Goal: Task Accomplishment & Management: Use online tool/utility

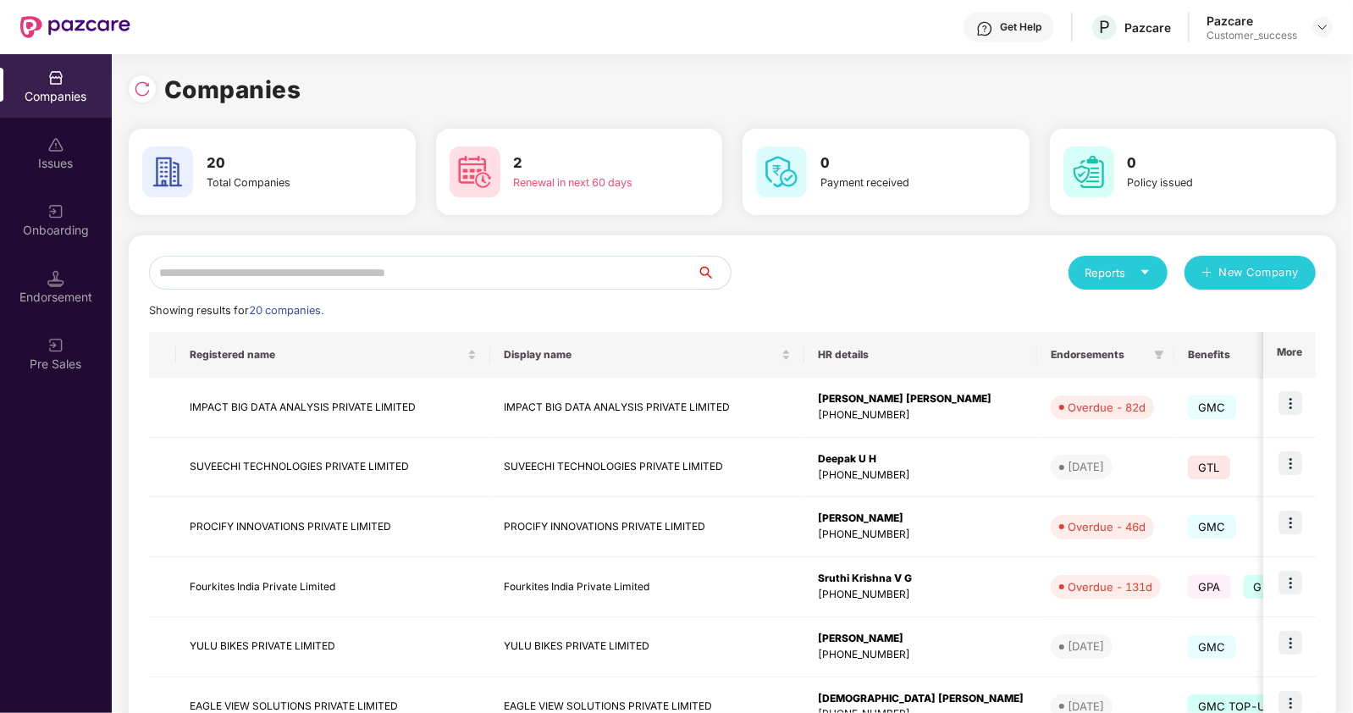
click at [238, 276] on input "text" at bounding box center [423, 273] width 548 height 34
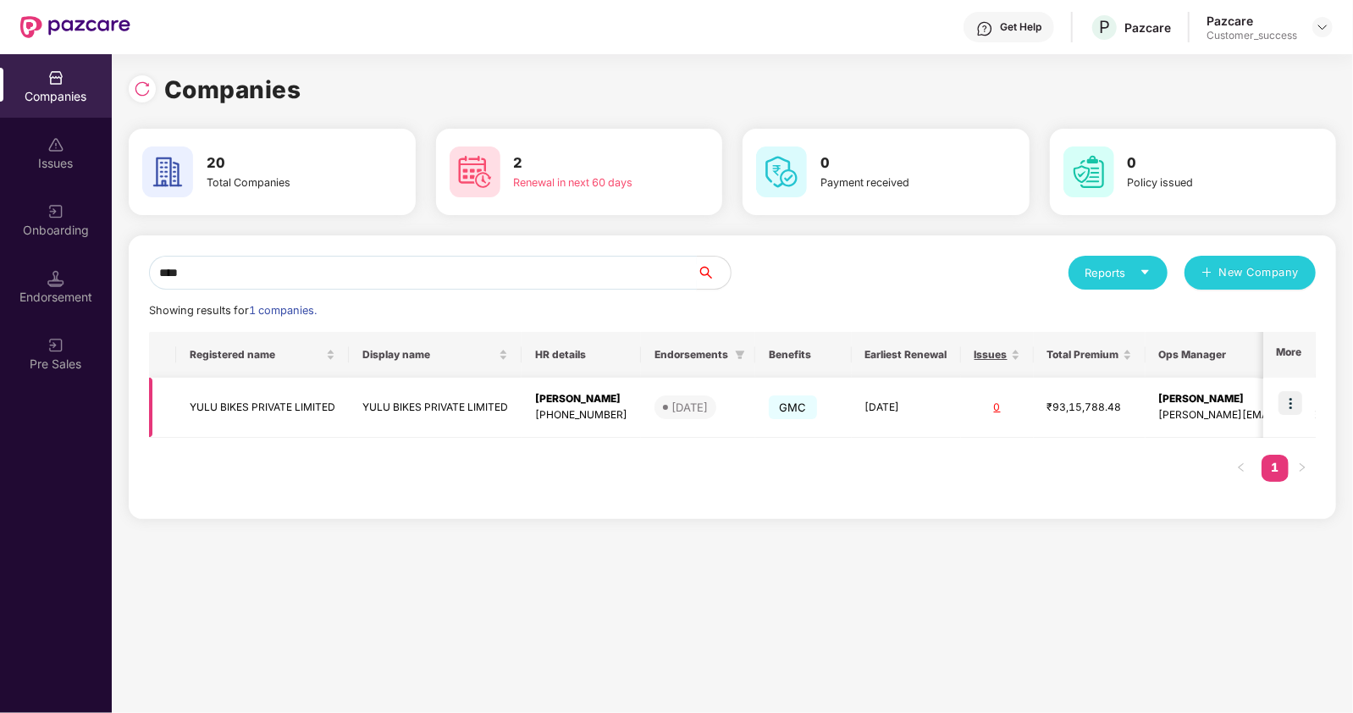
type input "****"
click at [1303, 408] on img at bounding box center [1291, 403] width 24 height 24
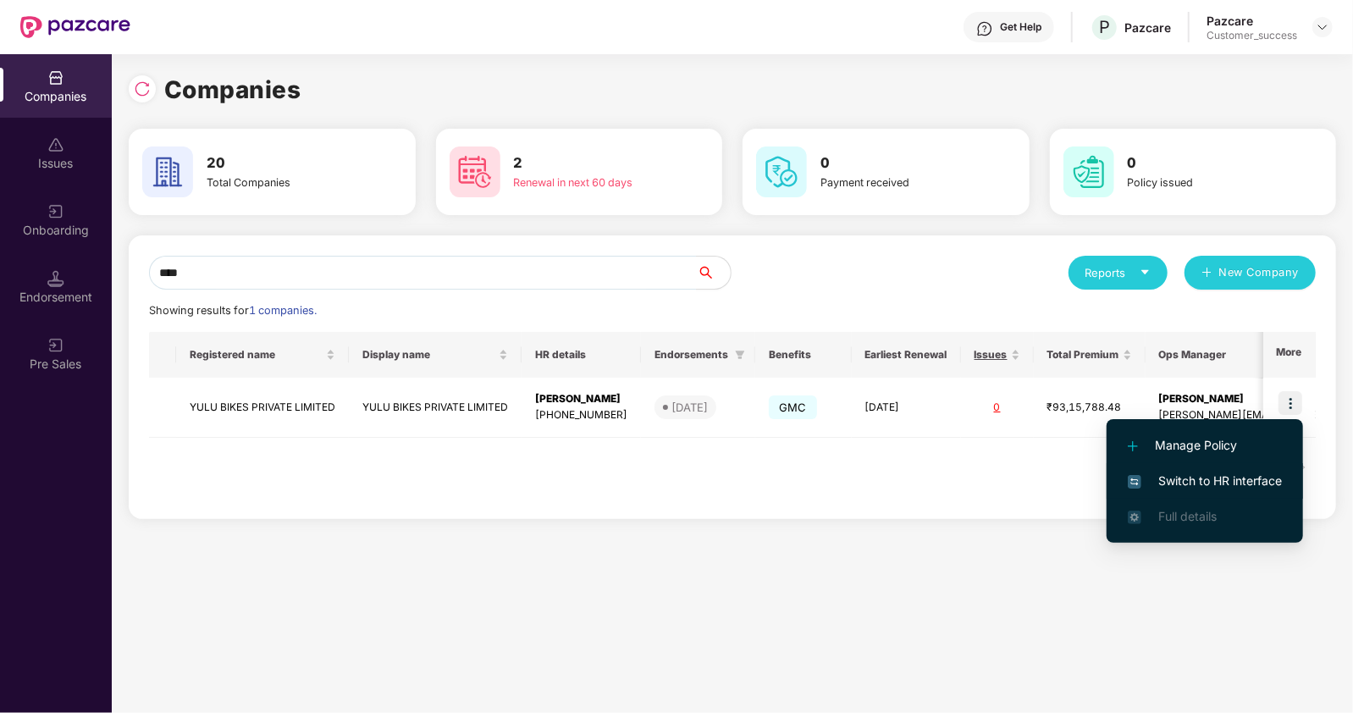
click at [1155, 473] on span "Switch to HR interface" at bounding box center [1205, 481] width 154 height 19
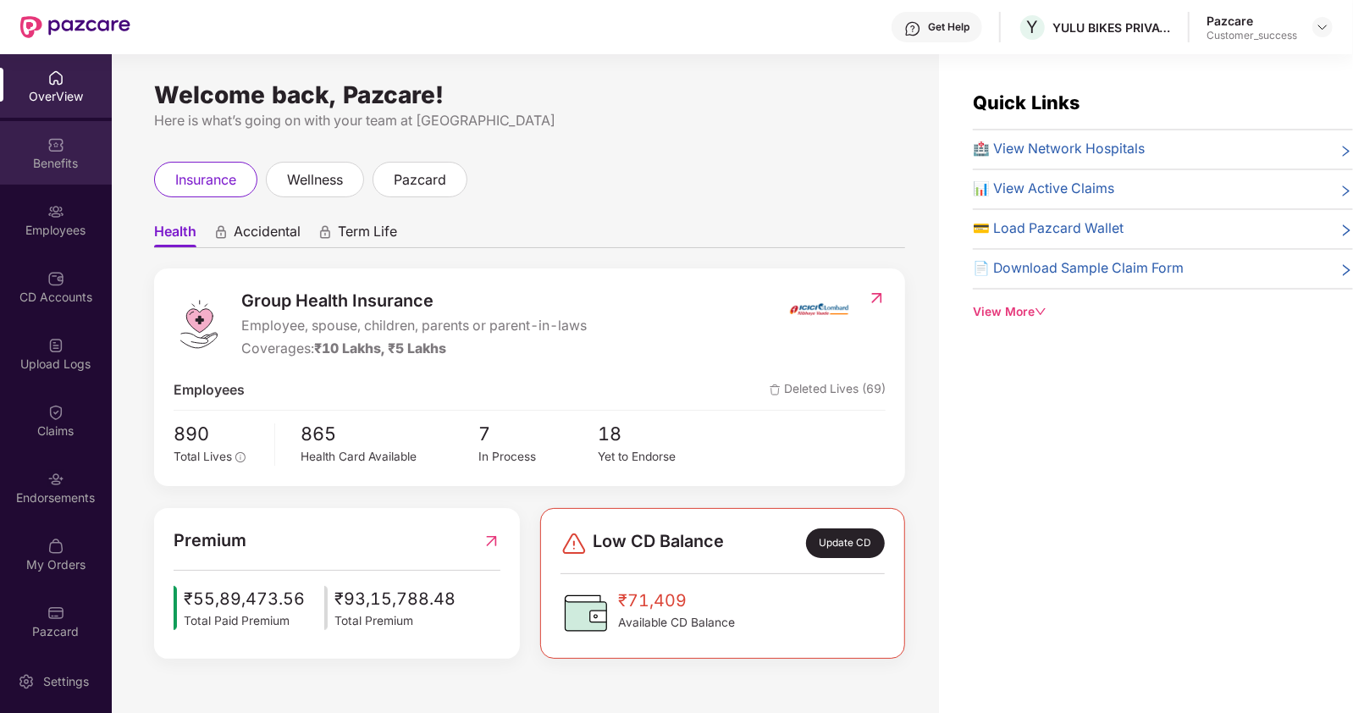
click at [52, 167] on div "Benefits" at bounding box center [56, 163] width 112 height 17
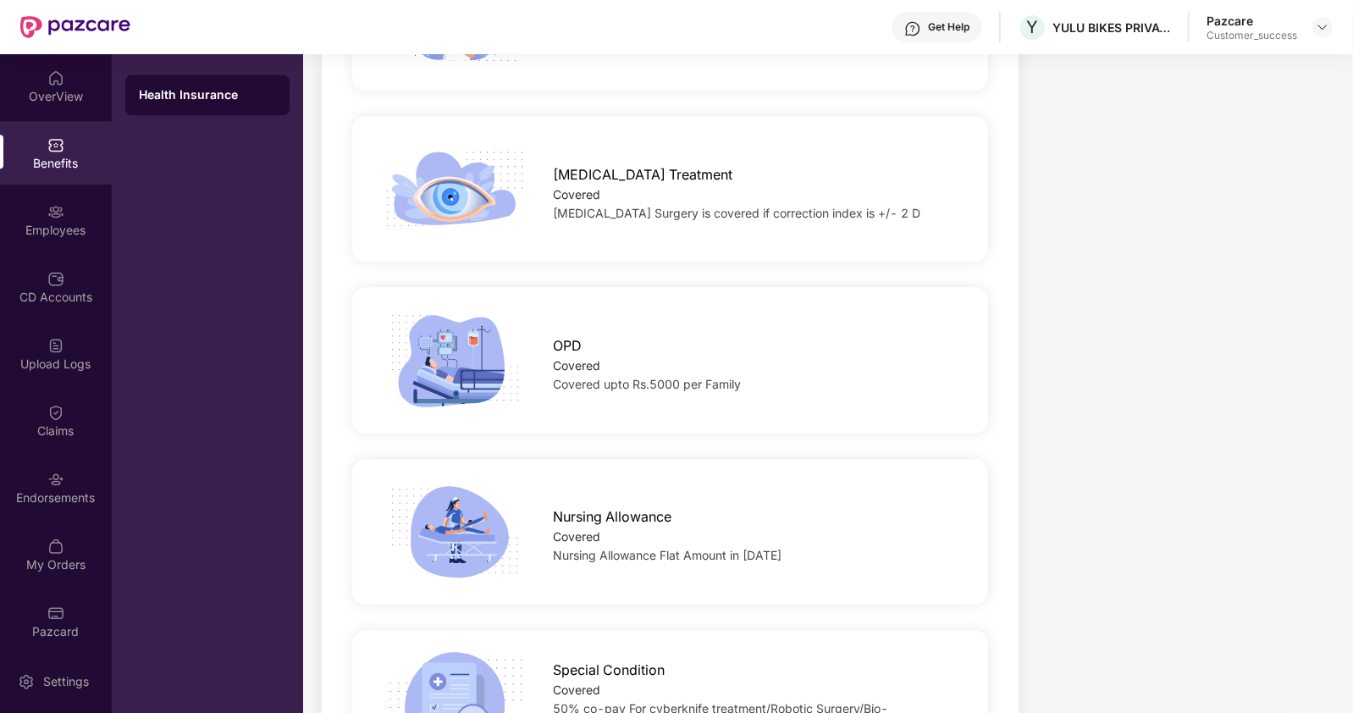
scroll to position [2855, 0]
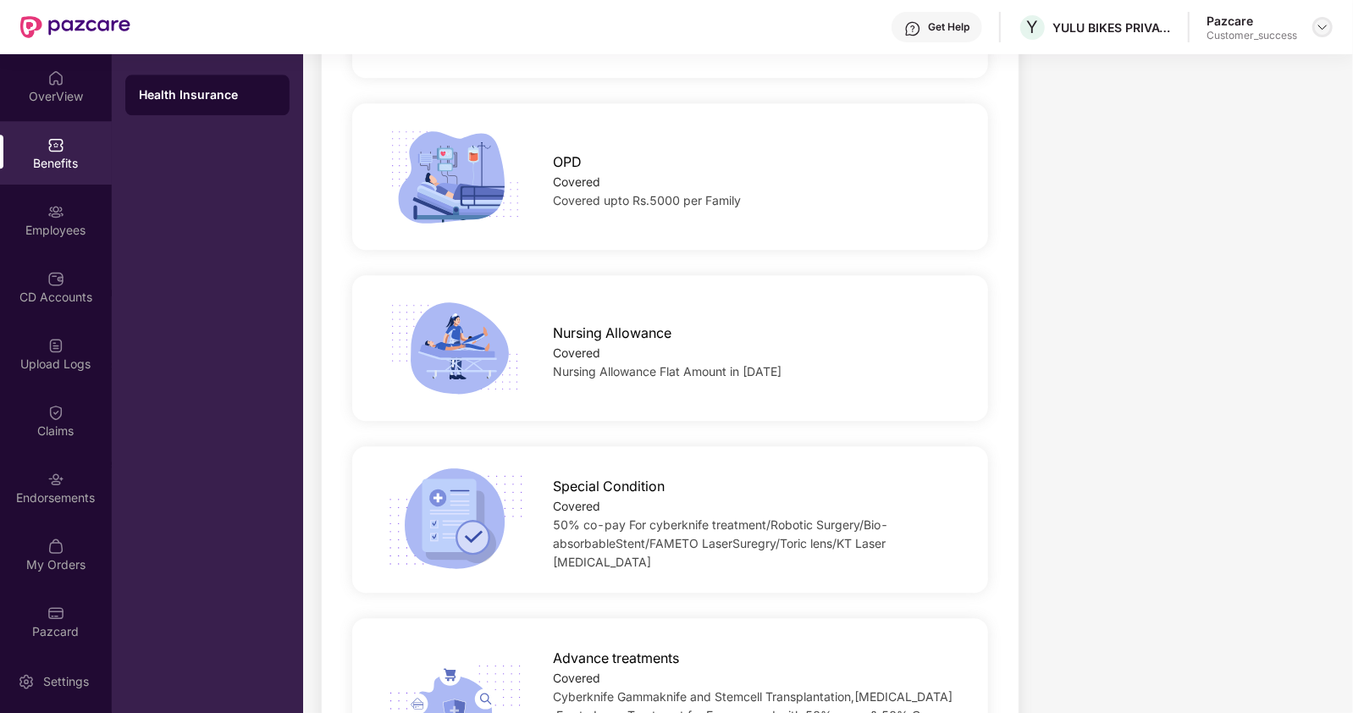
click at [1325, 28] on img at bounding box center [1323, 27] width 14 height 14
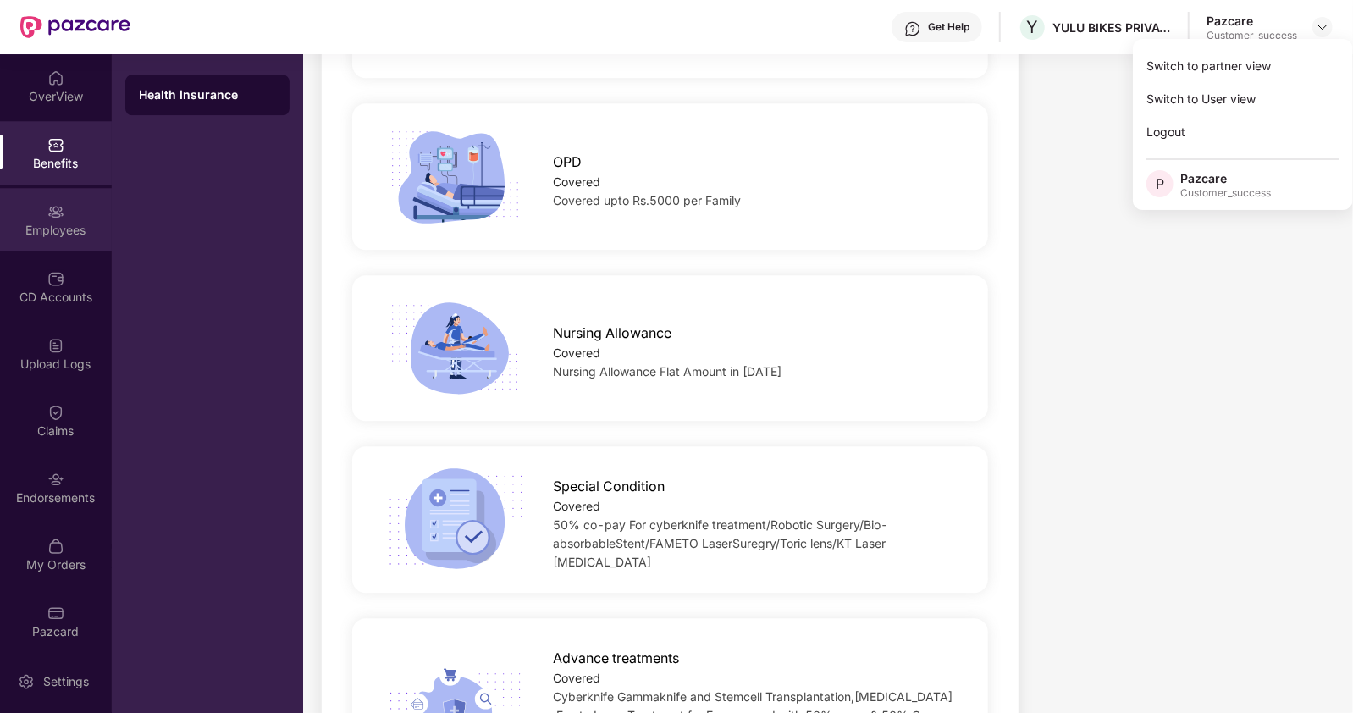
click at [52, 235] on div "Employees" at bounding box center [56, 230] width 112 height 17
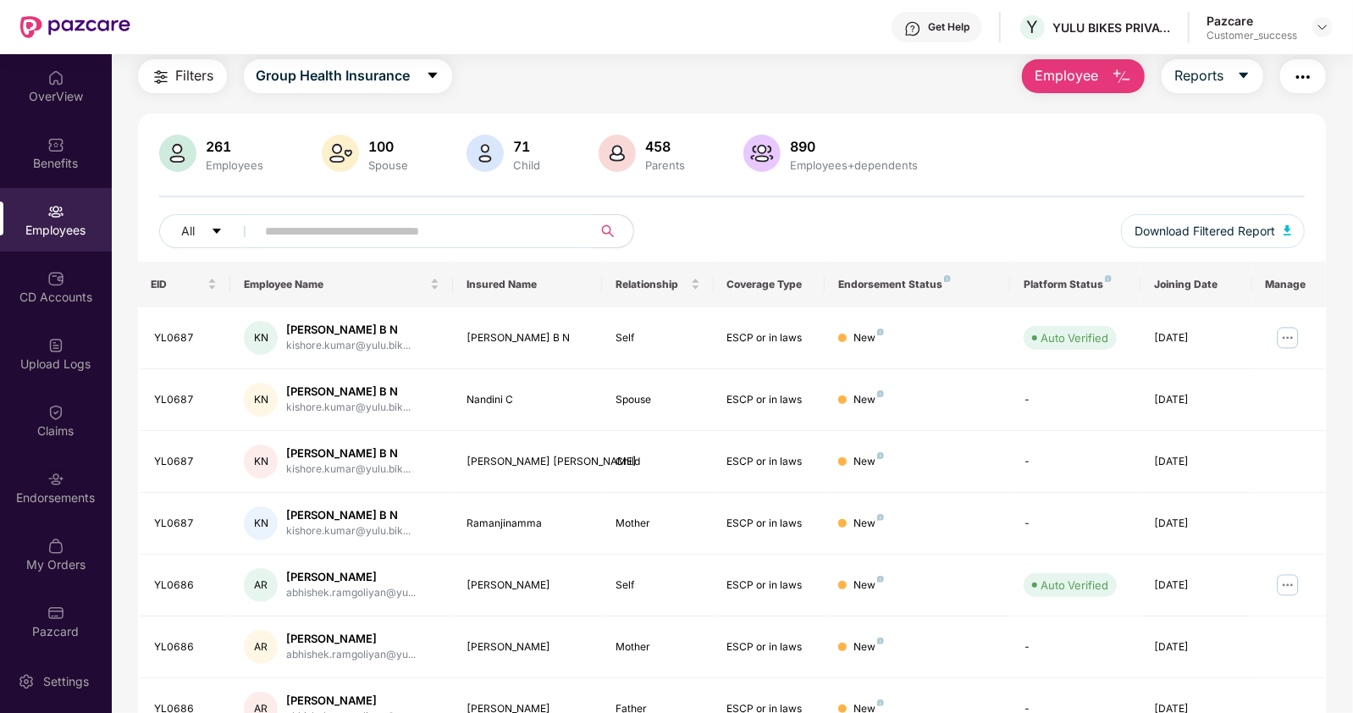
scroll to position [325, 0]
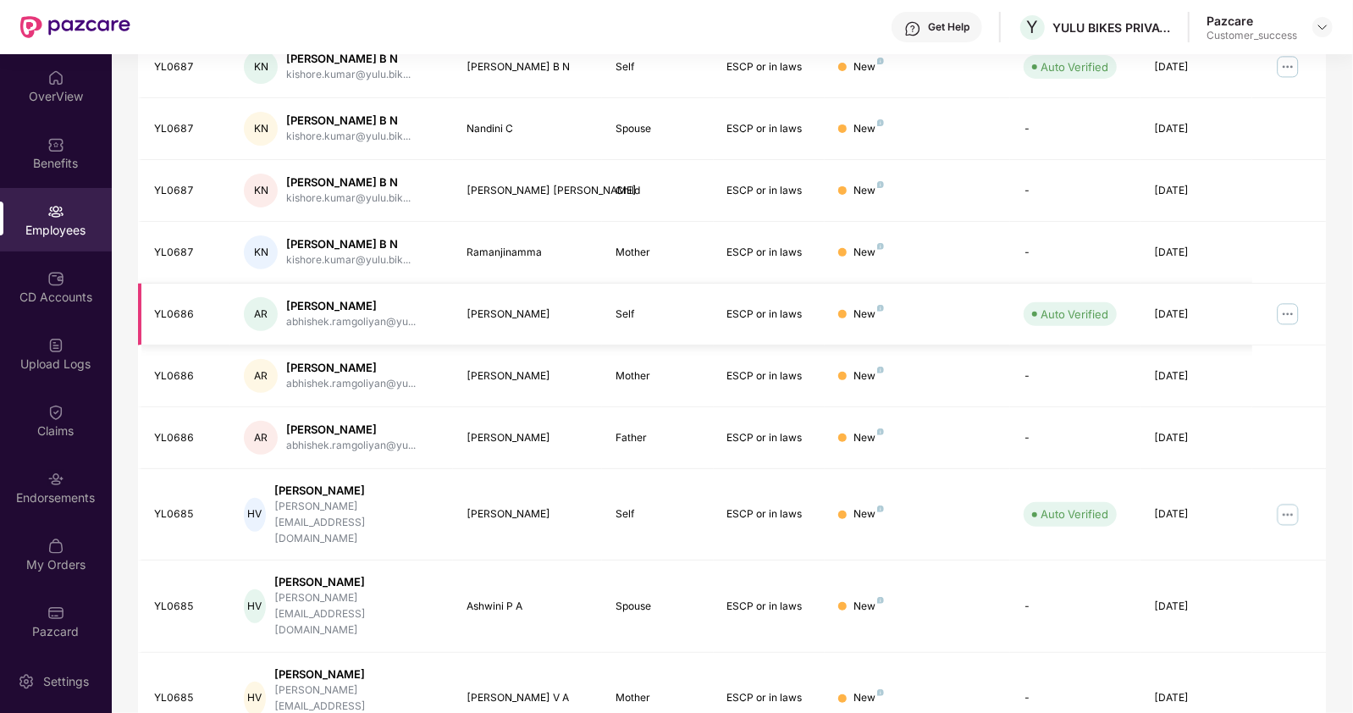
click at [1292, 314] on img at bounding box center [1288, 314] width 27 height 27
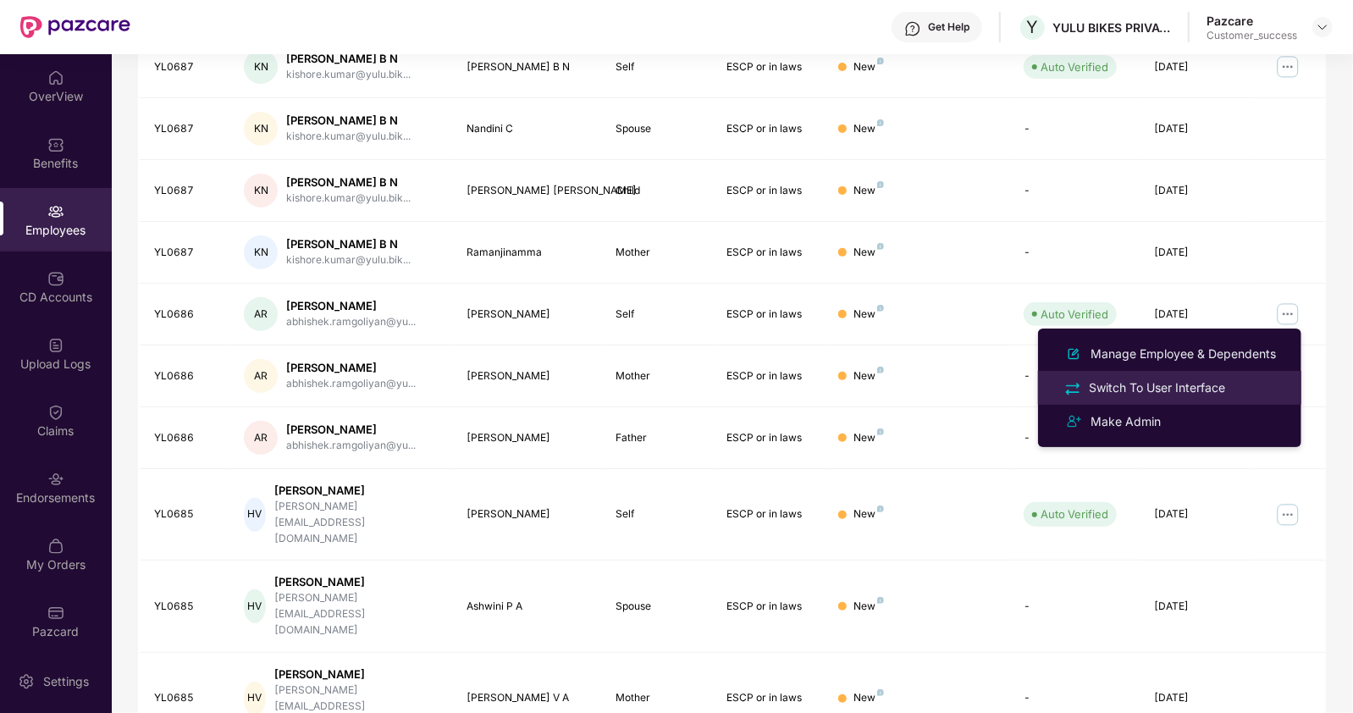
click at [1164, 389] on div "Switch To User Interface" at bounding box center [1157, 388] width 143 height 19
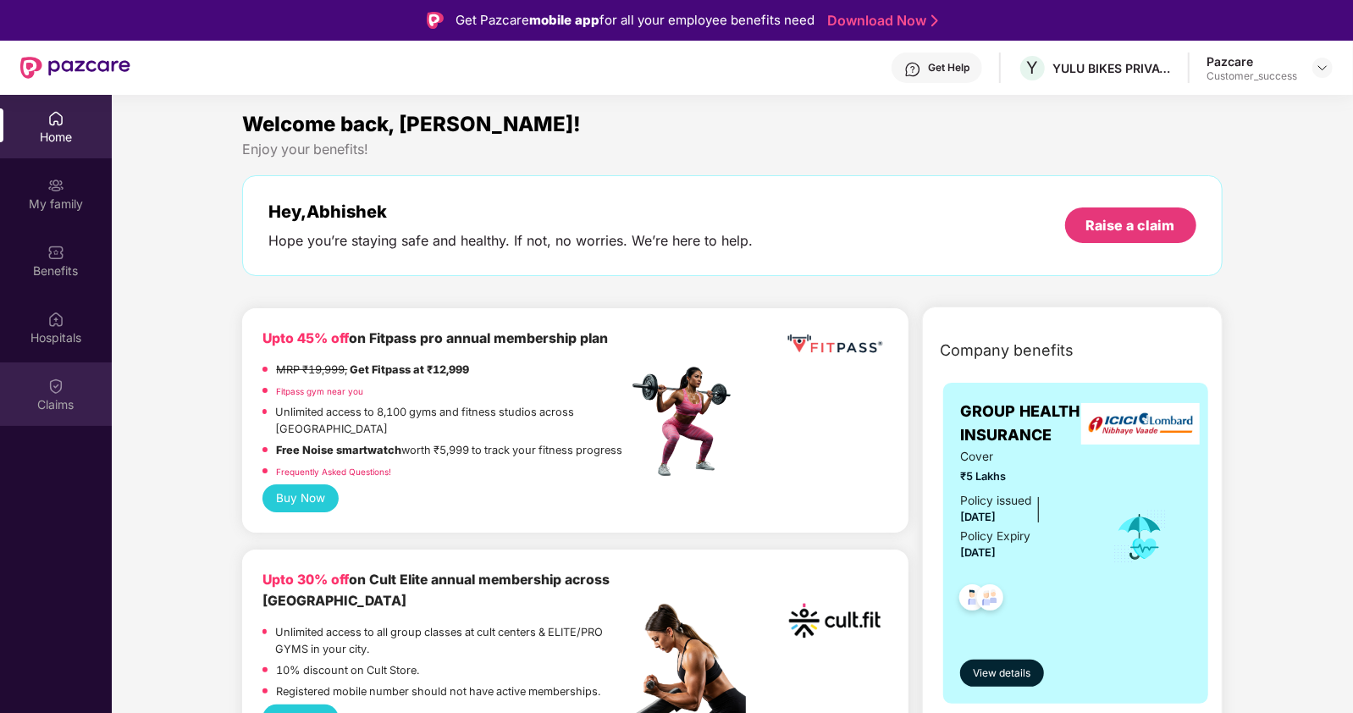
click at [64, 404] on div "Claims" at bounding box center [56, 404] width 112 height 17
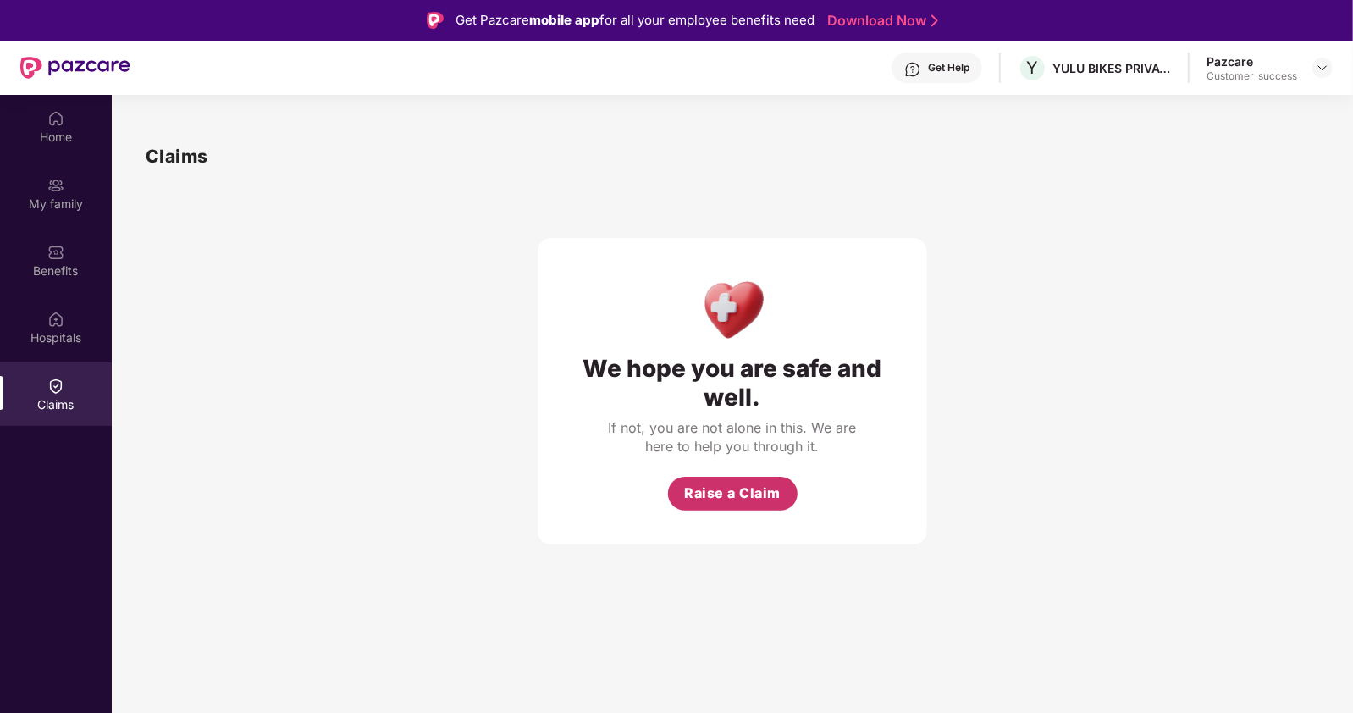
click at [718, 492] on span "Raise a Claim" at bounding box center [732, 493] width 97 height 21
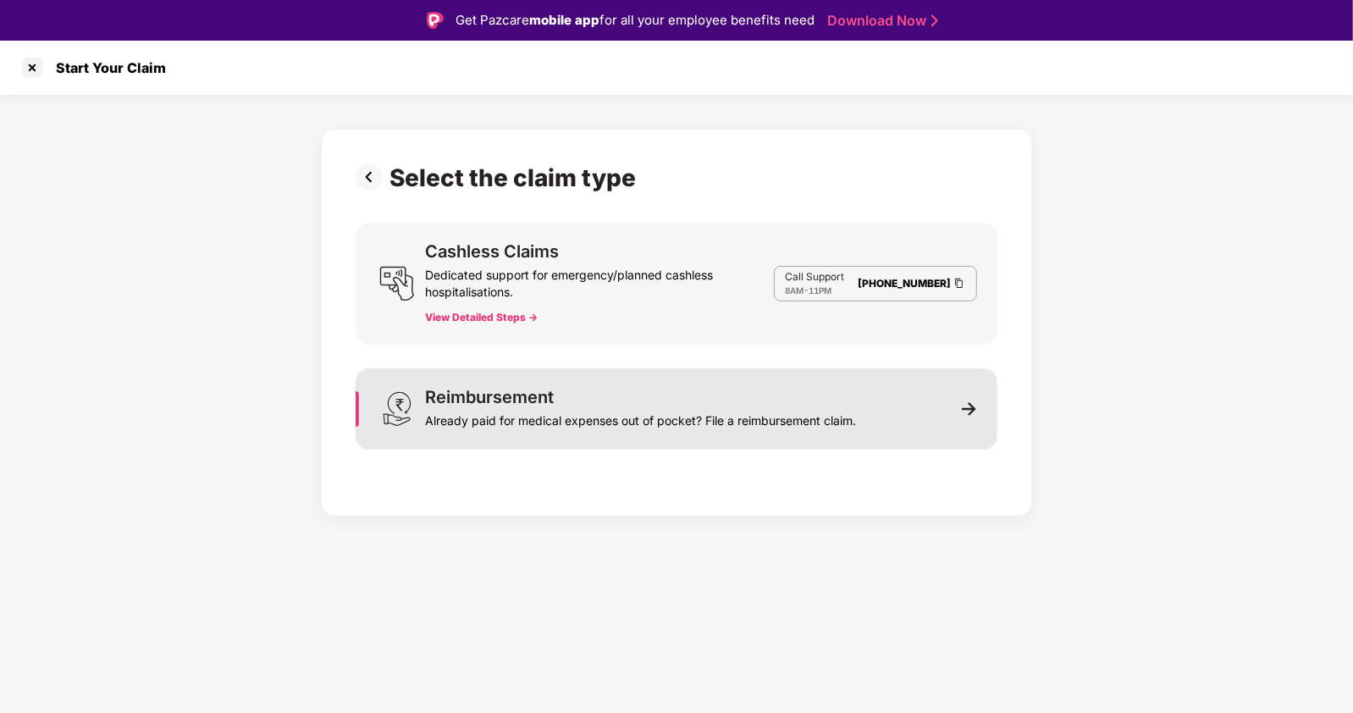
click at [735, 436] on div "Reimbursement Already paid for medical expenses out of pocket? File a reimburse…" at bounding box center [677, 408] width 642 height 81
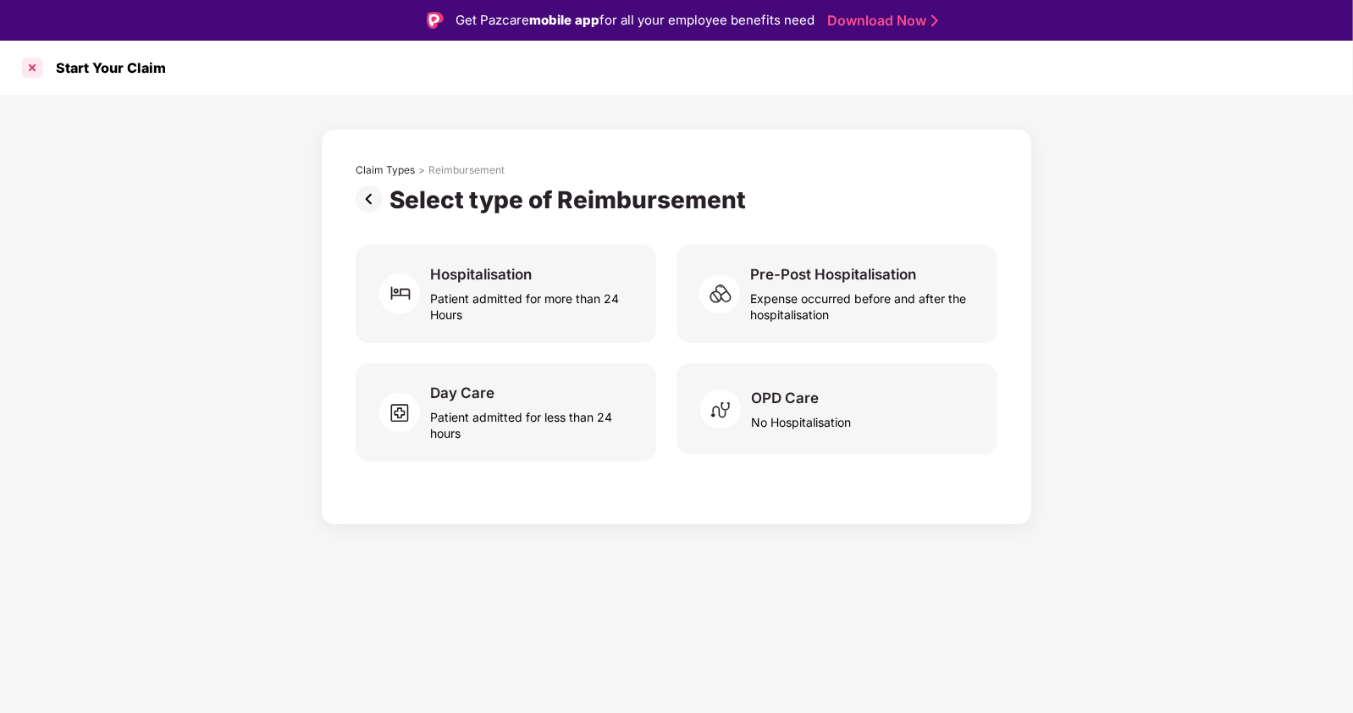
click at [30, 69] on div at bounding box center [32, 67] width 27 height 27
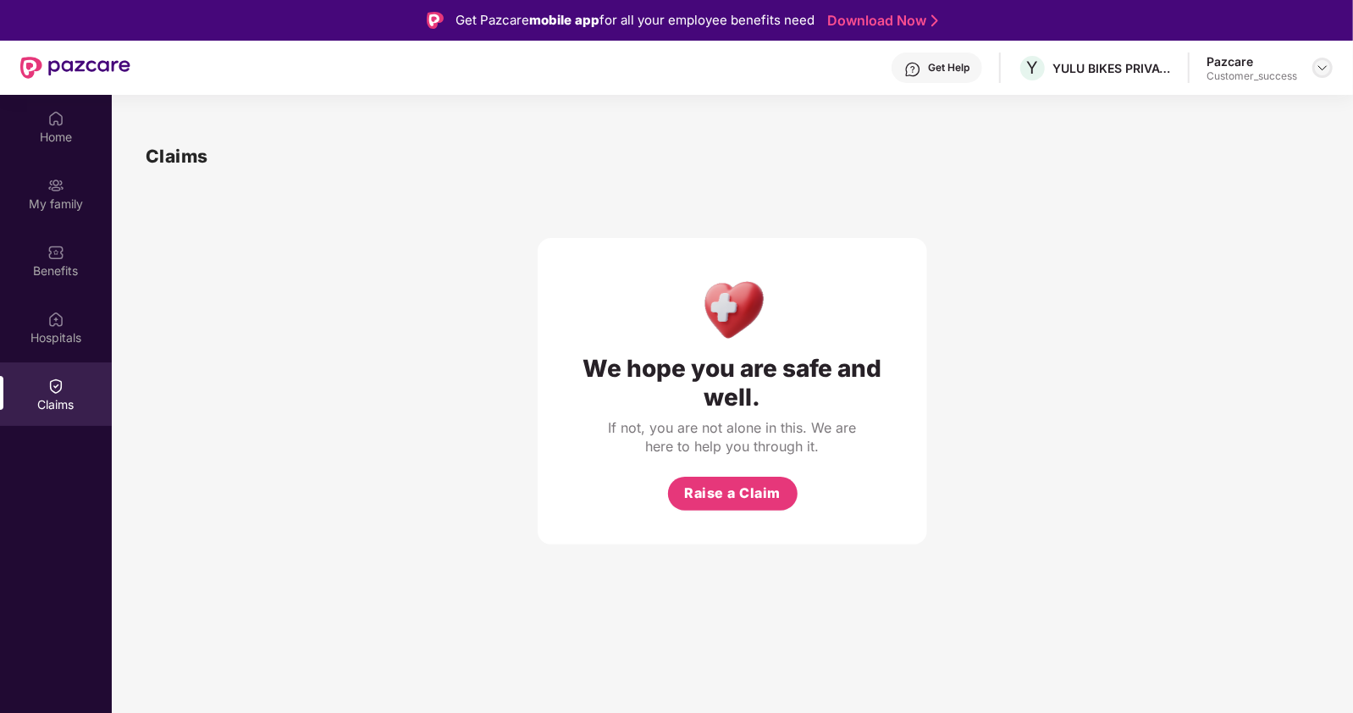
click at [1327, 70] on img at bounding box center [1323, 68] width 14 height 14
click at [1217, 109] on div "Switch to partner view" at bounding box center [1243, 106] width 220 height 33
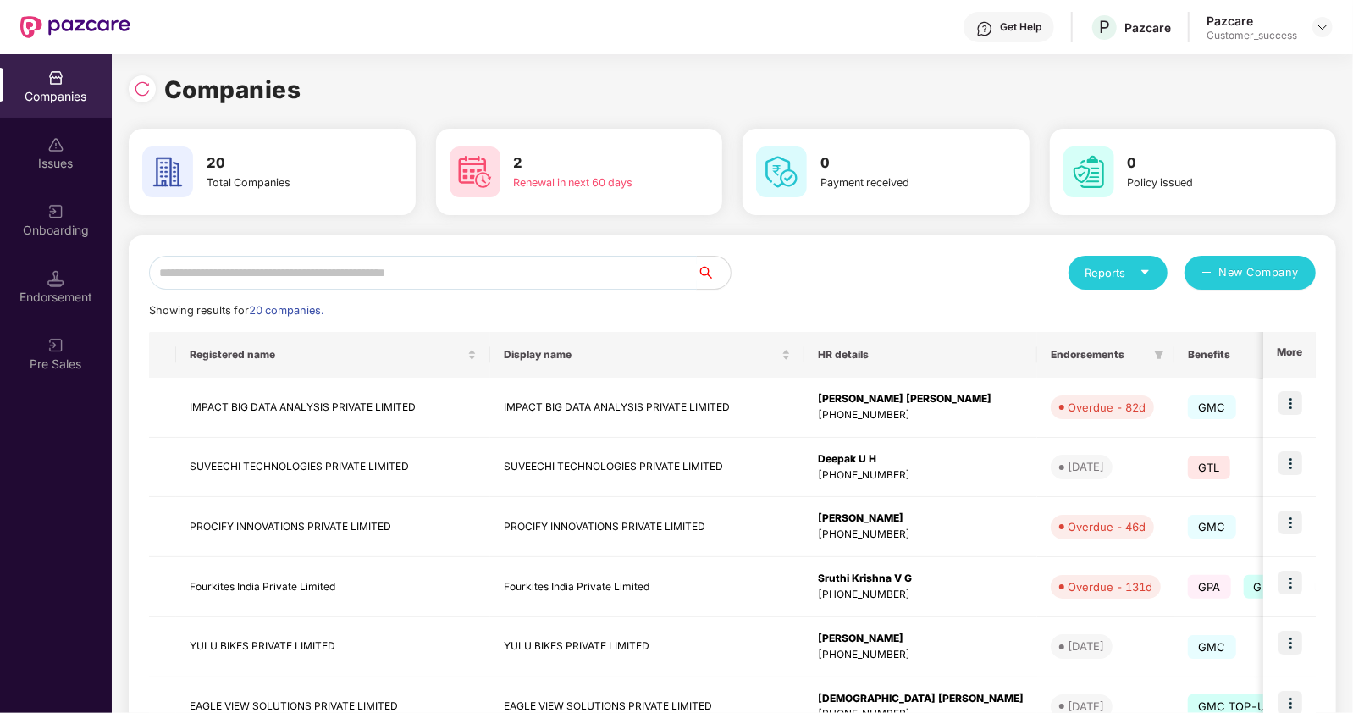
click at [267, 273] on input "text" at bounding box center [423, 273] width 548 height 34
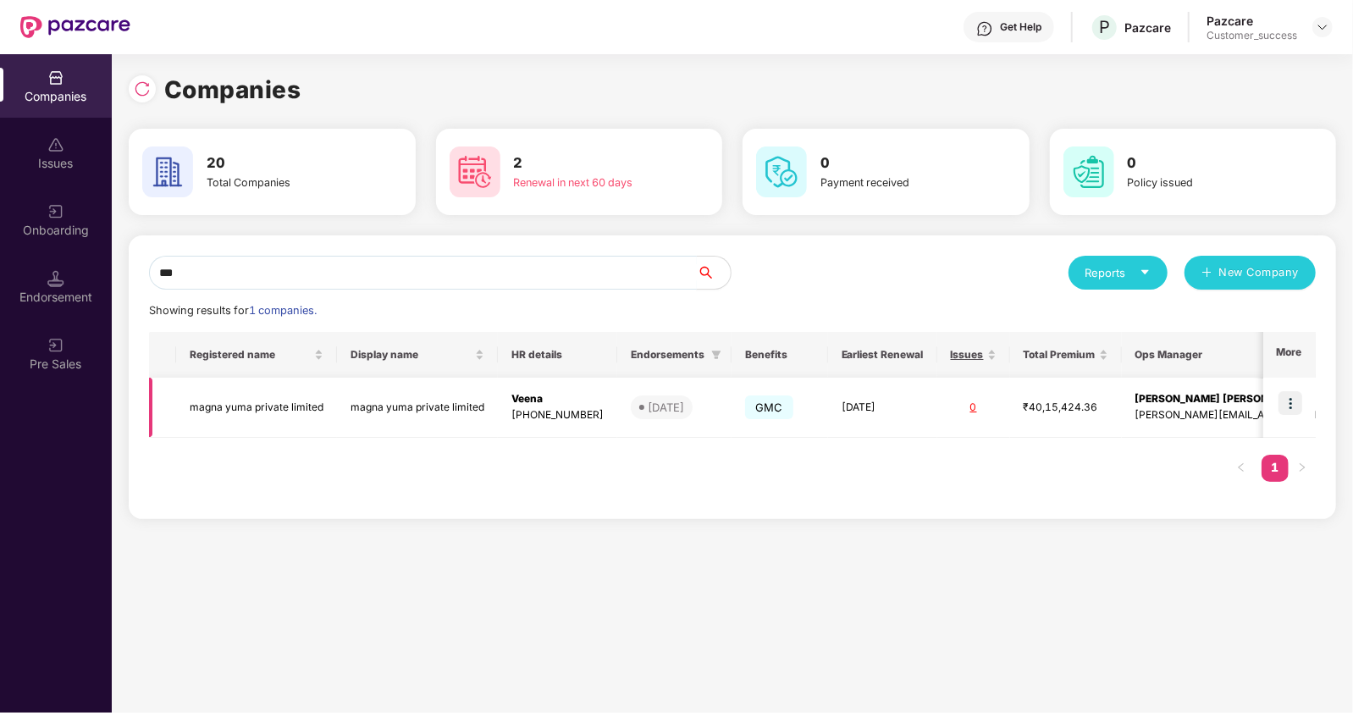
type input "***"
click at [1289, 404] on img at bounding box center [1291, 403] width 24 height 24
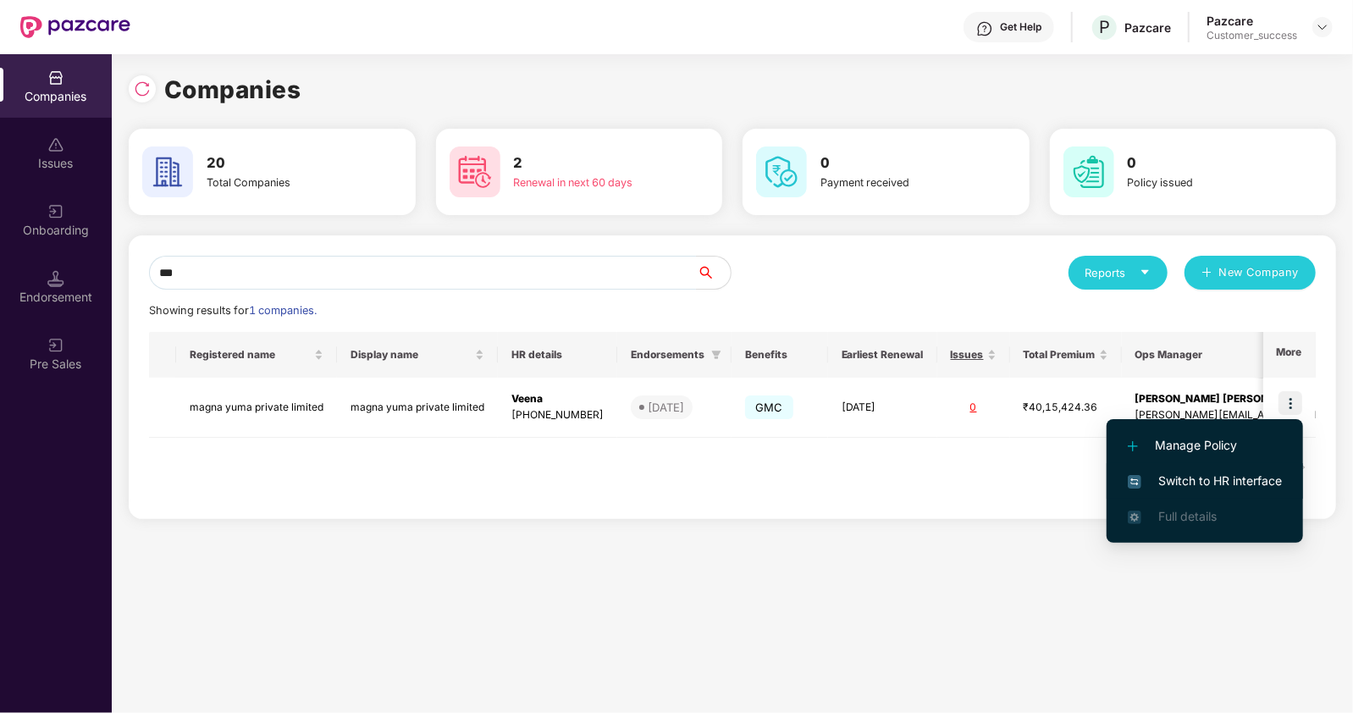
click at [1177, 478] on span "Switch to HR interface" at bounding box center [1205, 481] width 154 height 19
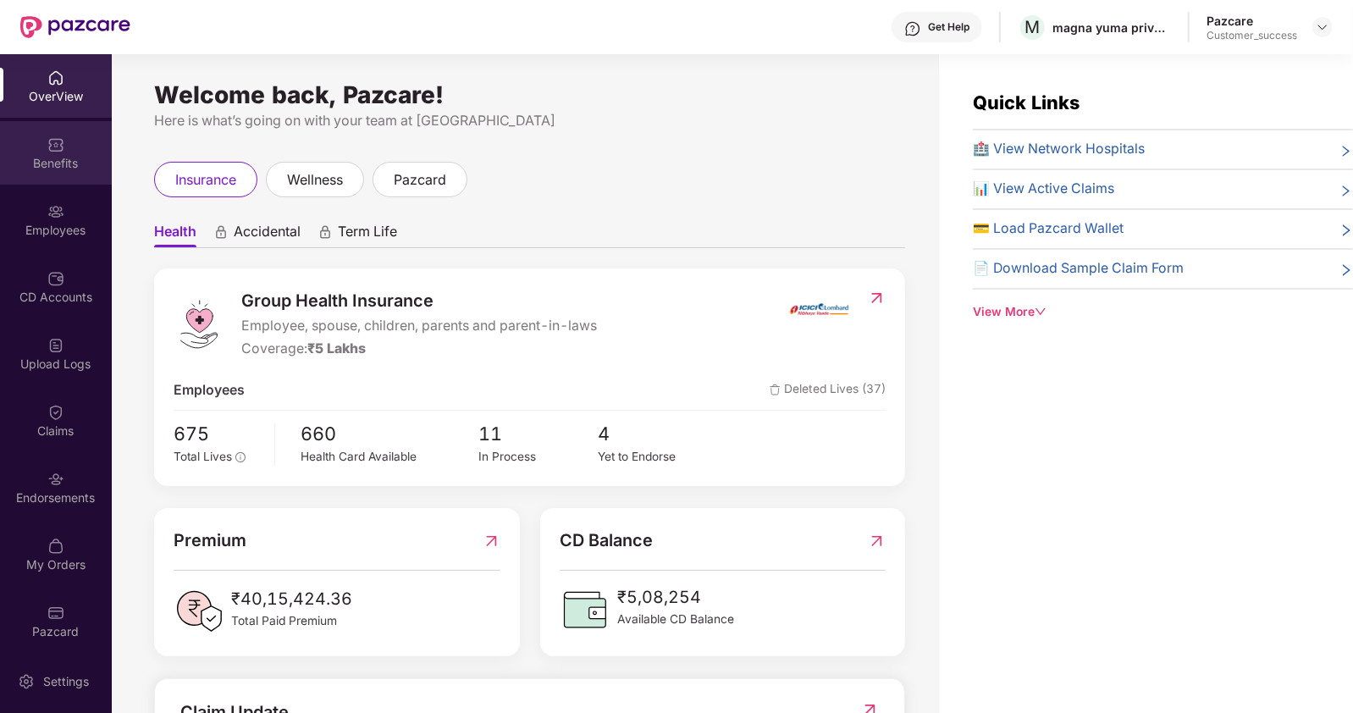
click at [60, 155] on div "Benefits" at bounding box center [56, 163] width 112 height 17
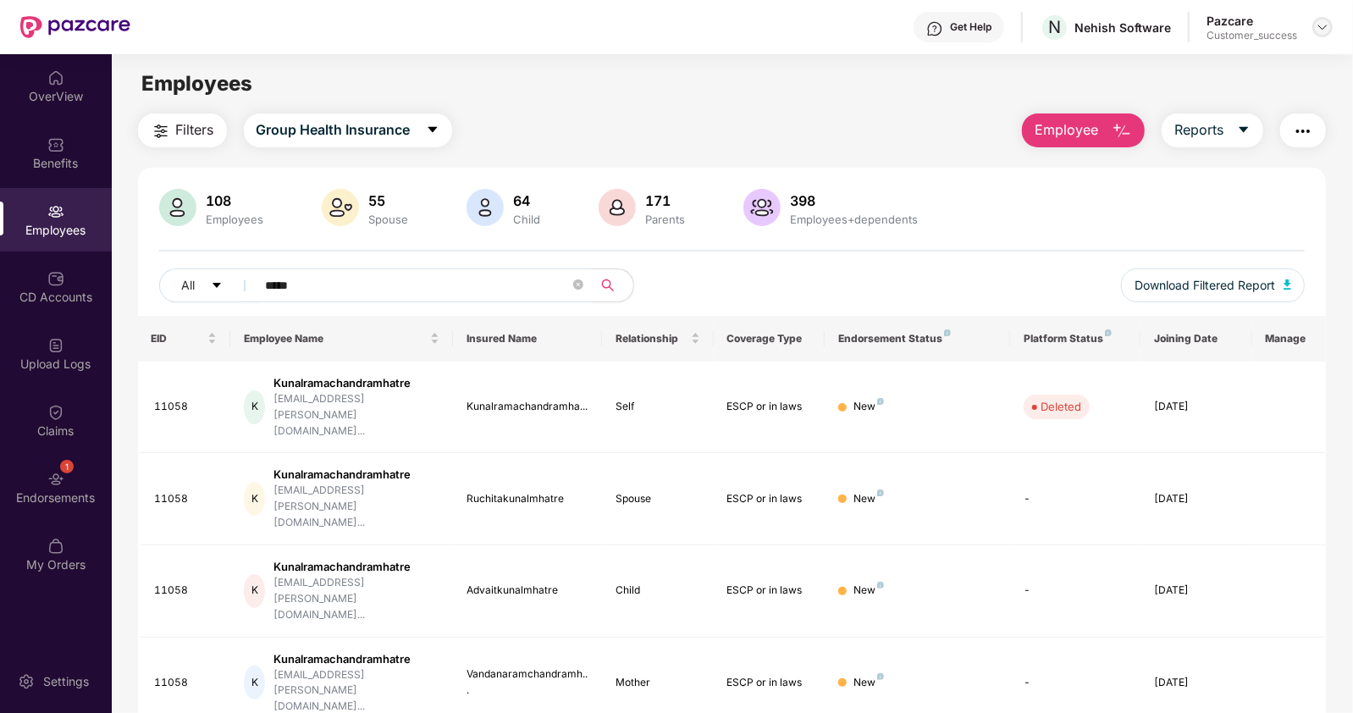
click at [1321, 30] on img at bounding box center [1323, 27] width 14 height 14
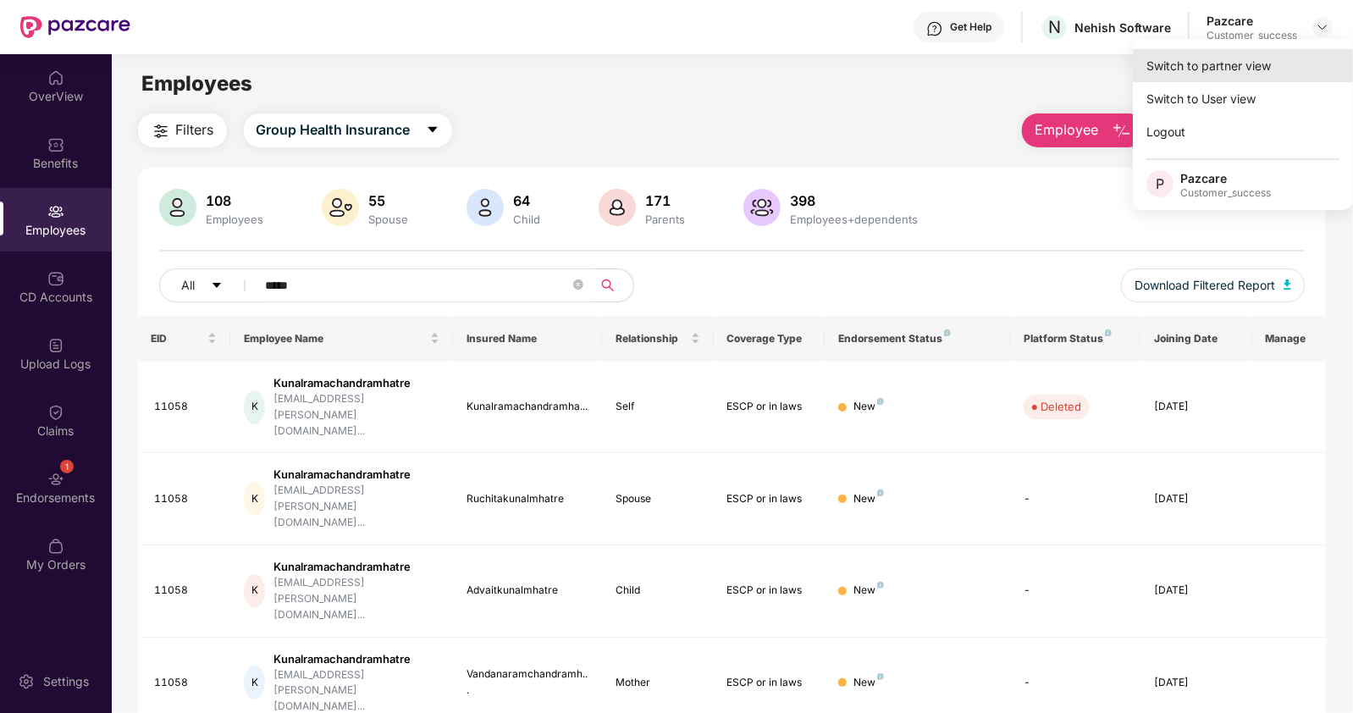
click at [1232, 70] on div "Switch to partner view" at bounding box center [1243, 65] width 220 height 33
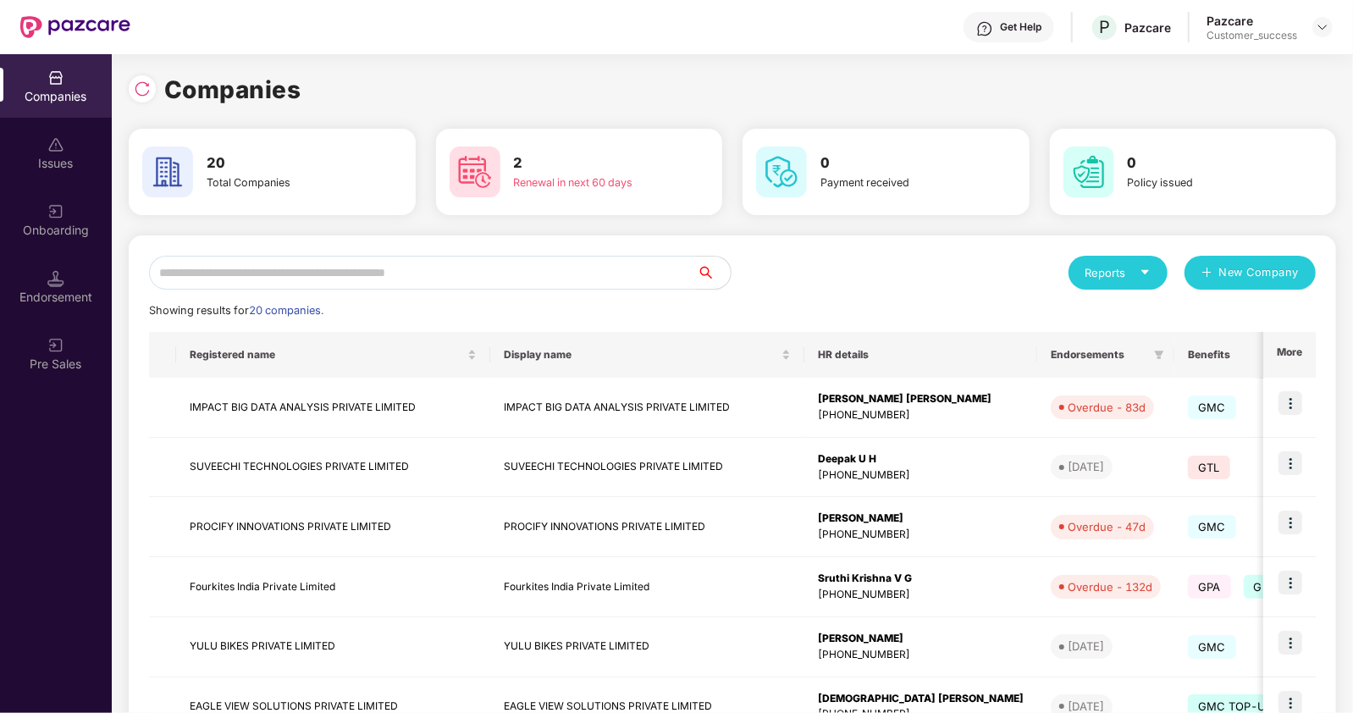
click at [429, 276] on input "text" at bounding box center [423, 273] width 548 height 34
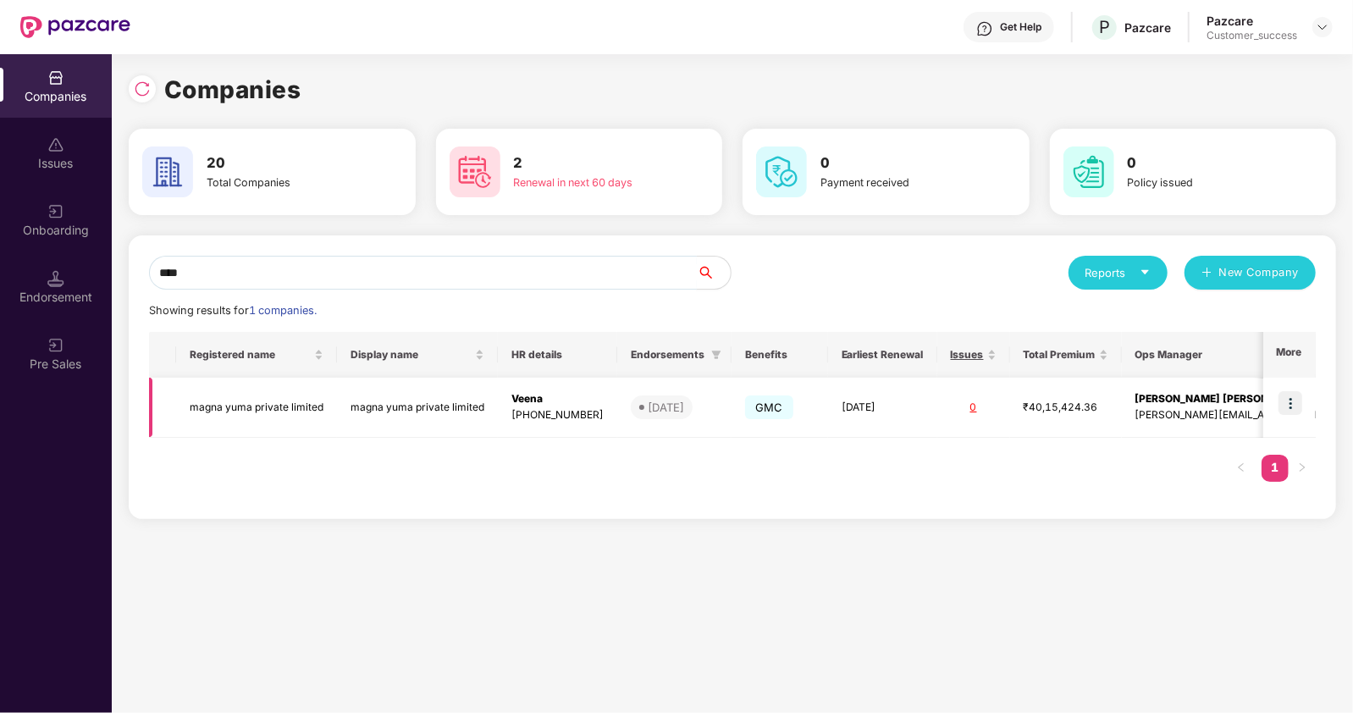
type input "****"
click at [1291, 404] on img at bounding box center [1291, 403] width 24 height 24
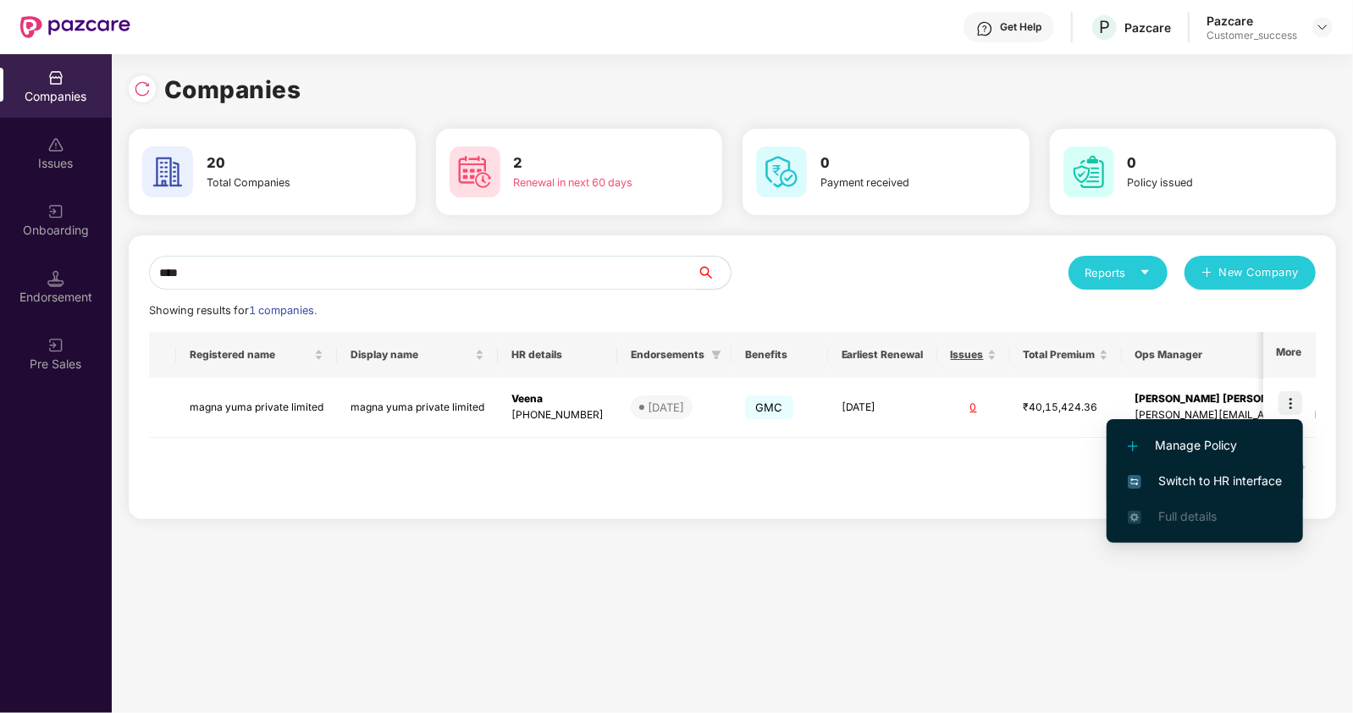
click at [1152, 482] on span "Switch to HR interface" at bounding box center [1205, 481] width 154 height 19
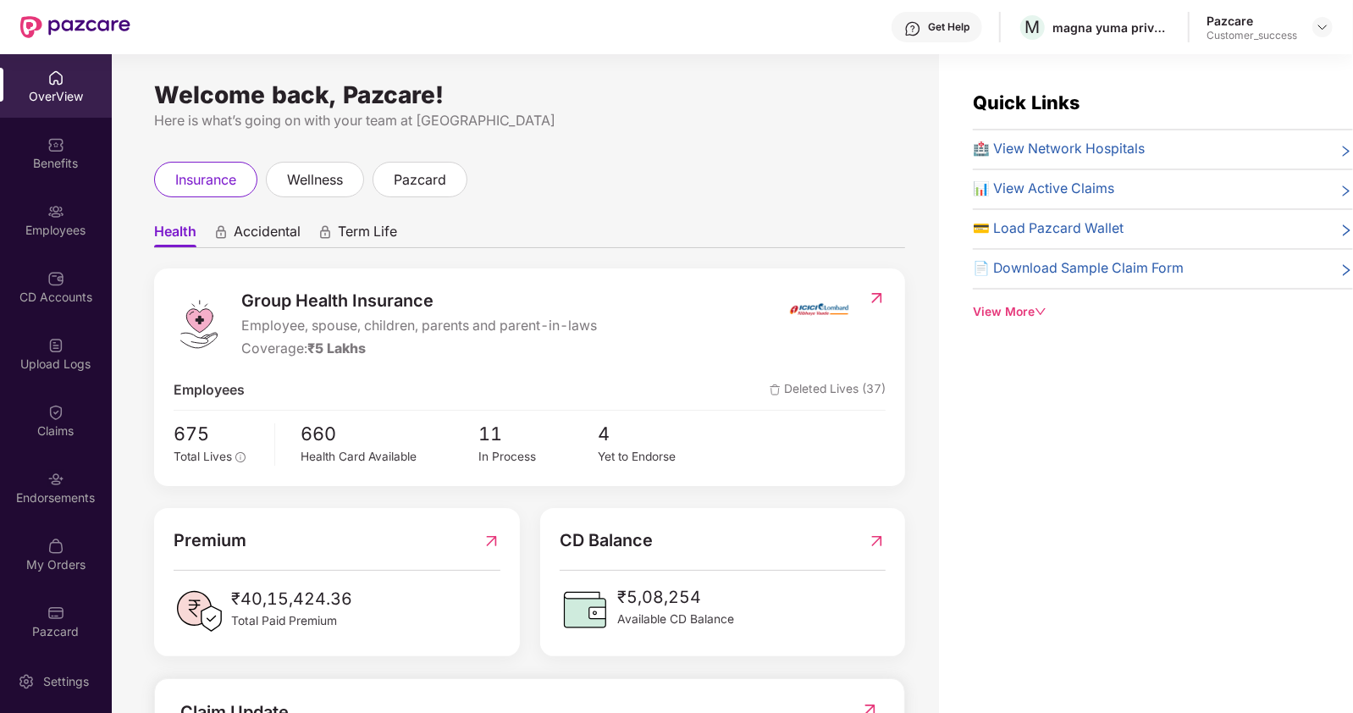
click at [68, 165] on div "Benefits" at bounding box center [56, 163] width 112 height 17
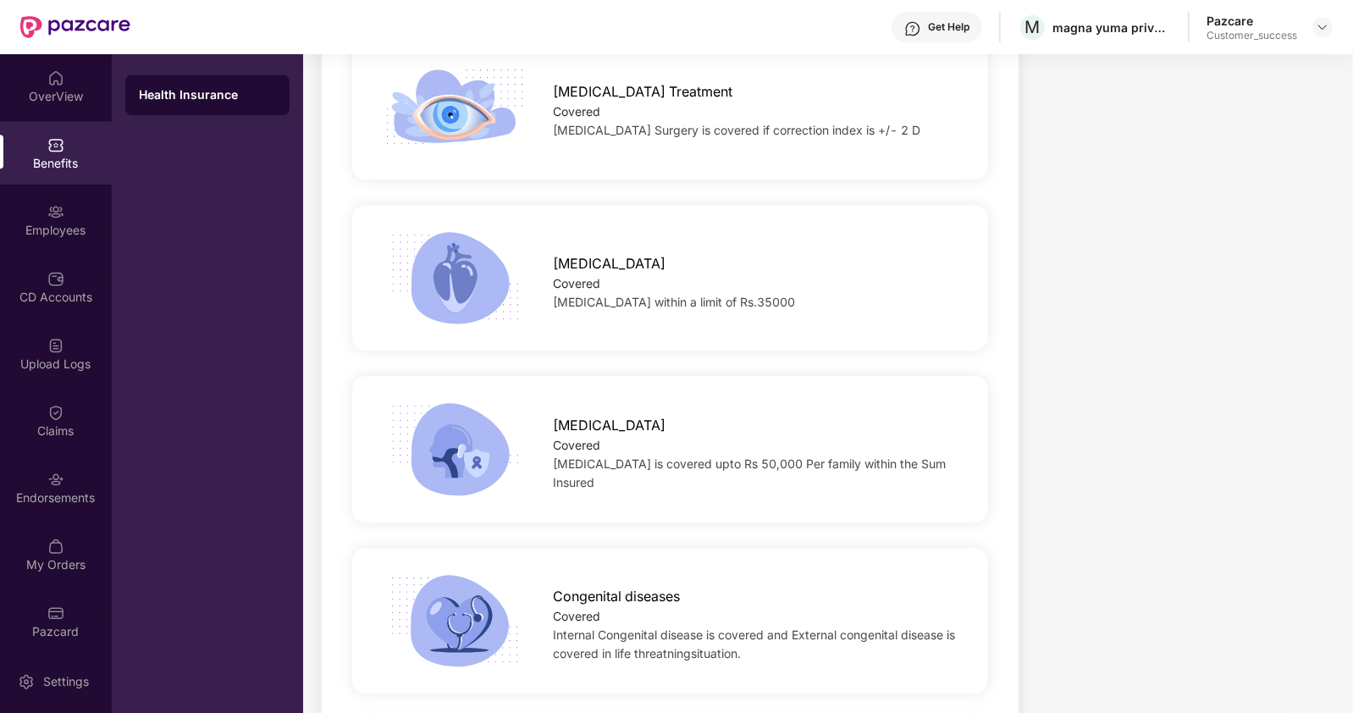
scroll to position [2922, 0]
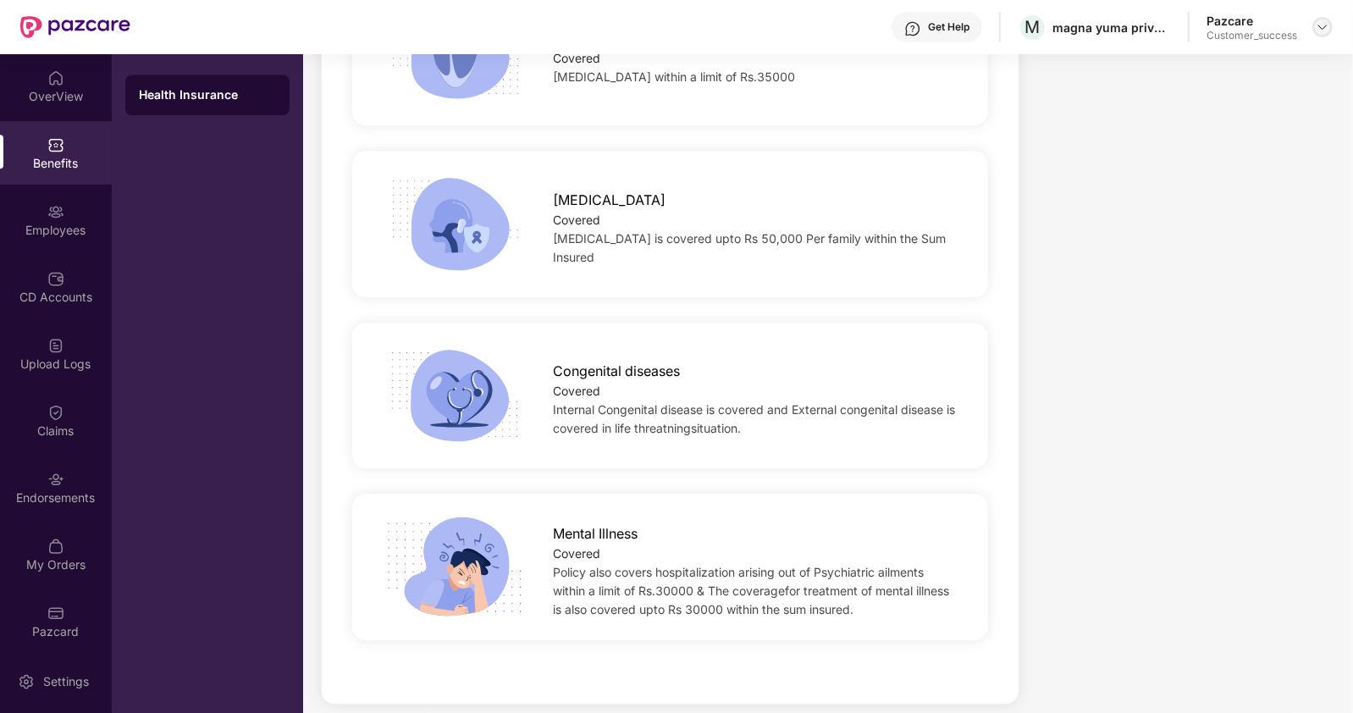
click at [1315, 21] on div at bounding box center [1323, 27] width 20 height 20
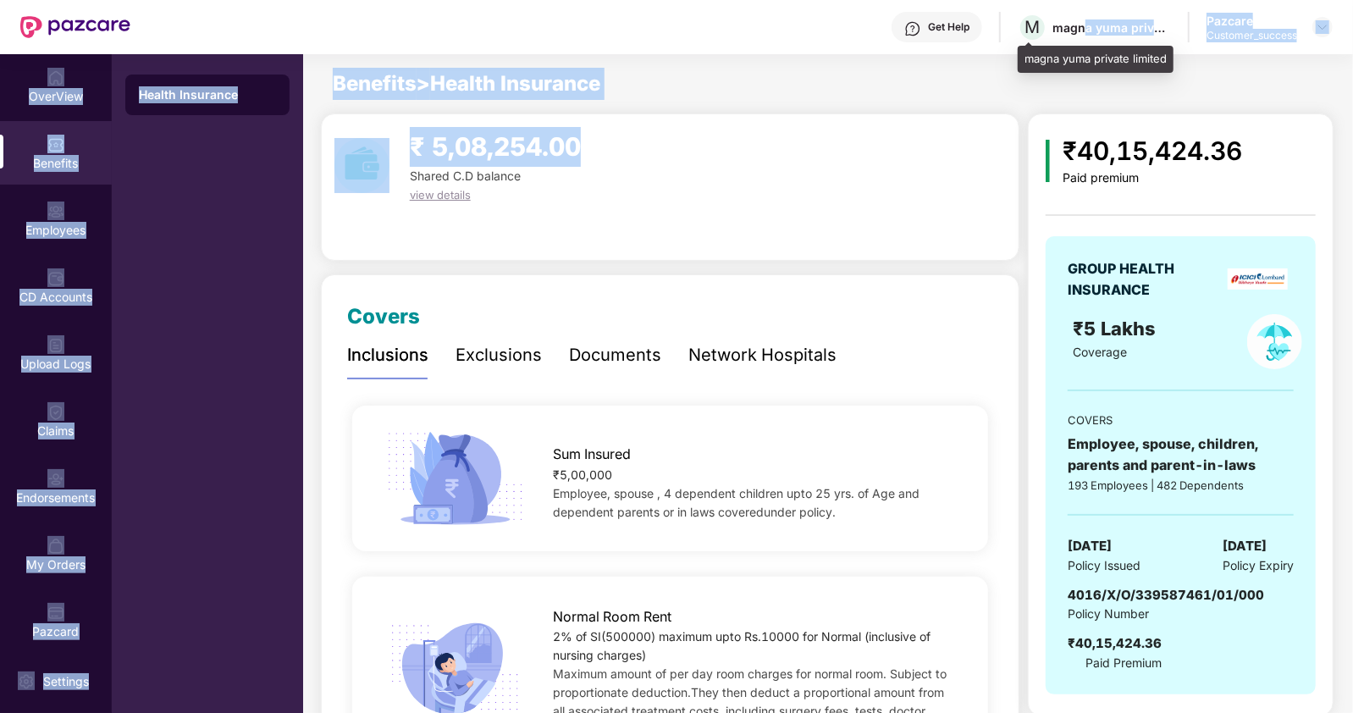
click at [870, 143] on div "Get Help M magna yuma private limited Pazcare Customer_success OverView Benefit…" at bounding box center [676, 356] width 1353 height 713
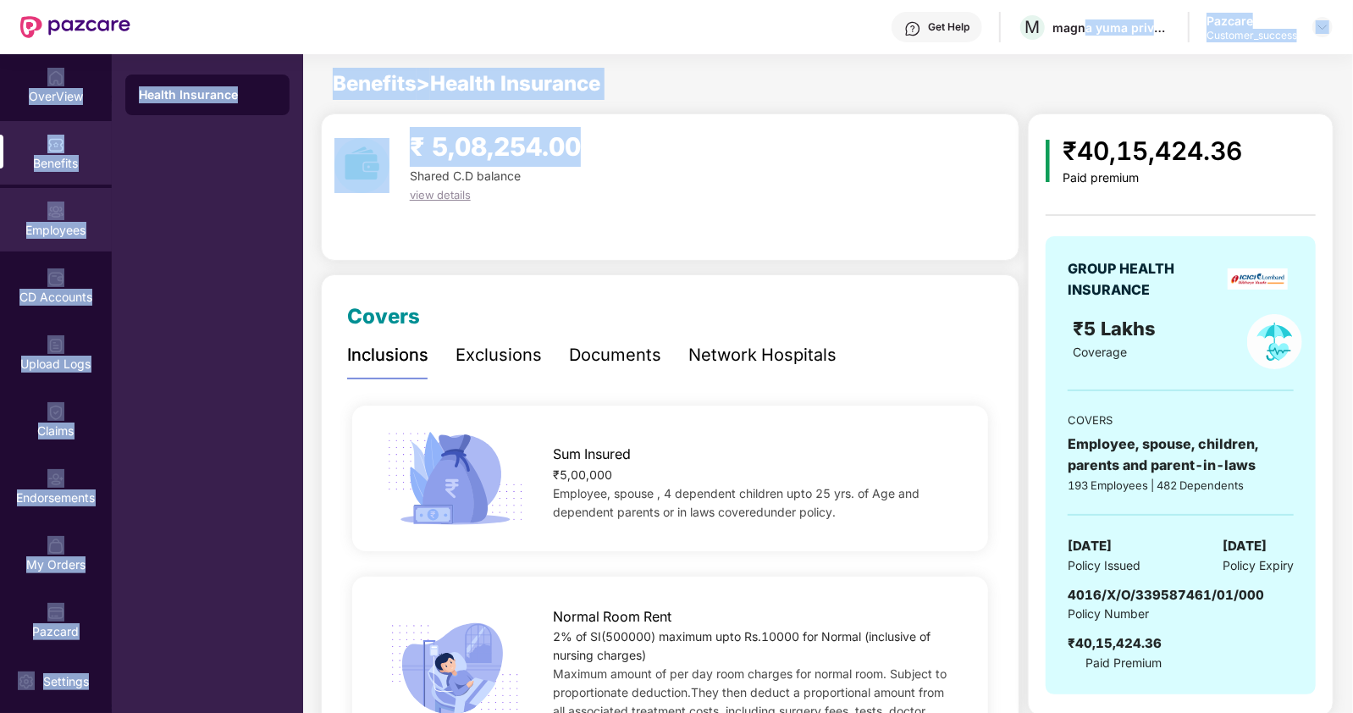
click at [43, 217] on div "Employees" at bounding box center [56, 220] width 112 height 64
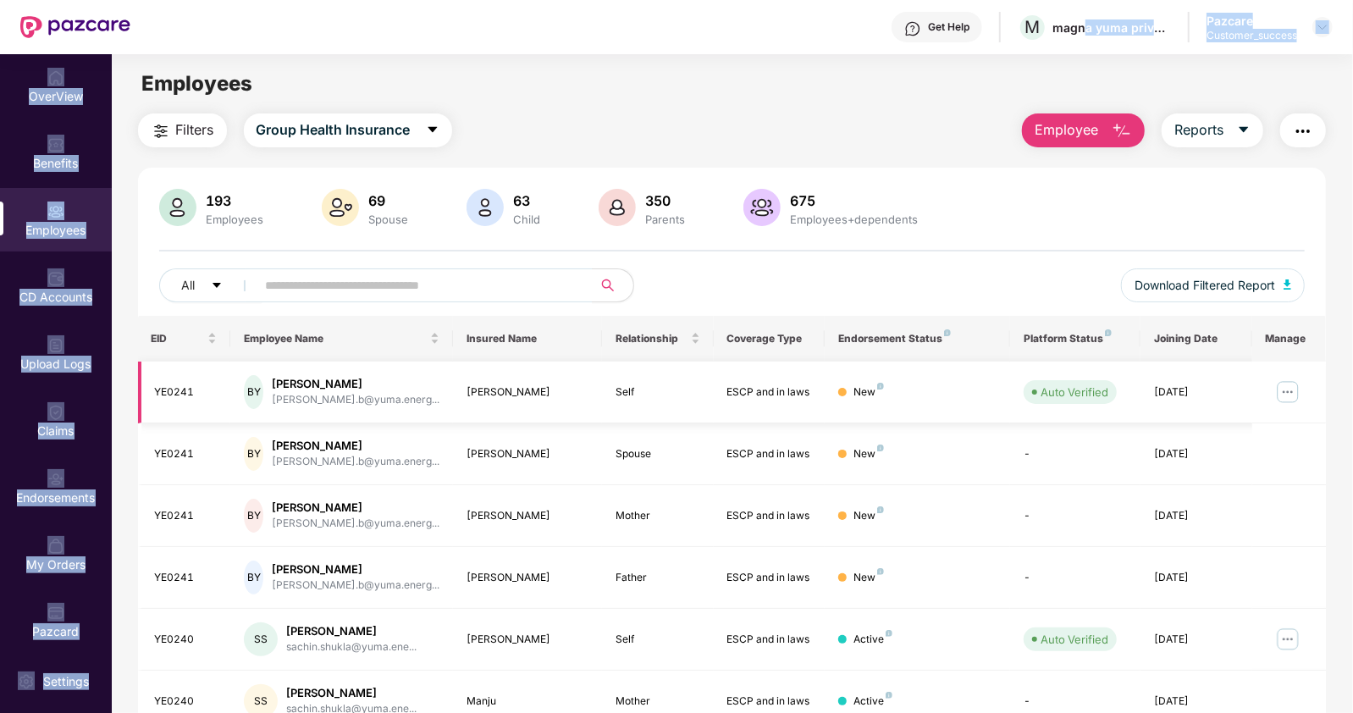
click at [1288, 385] on img at bounding box center [1288, 392] width 27 height 27
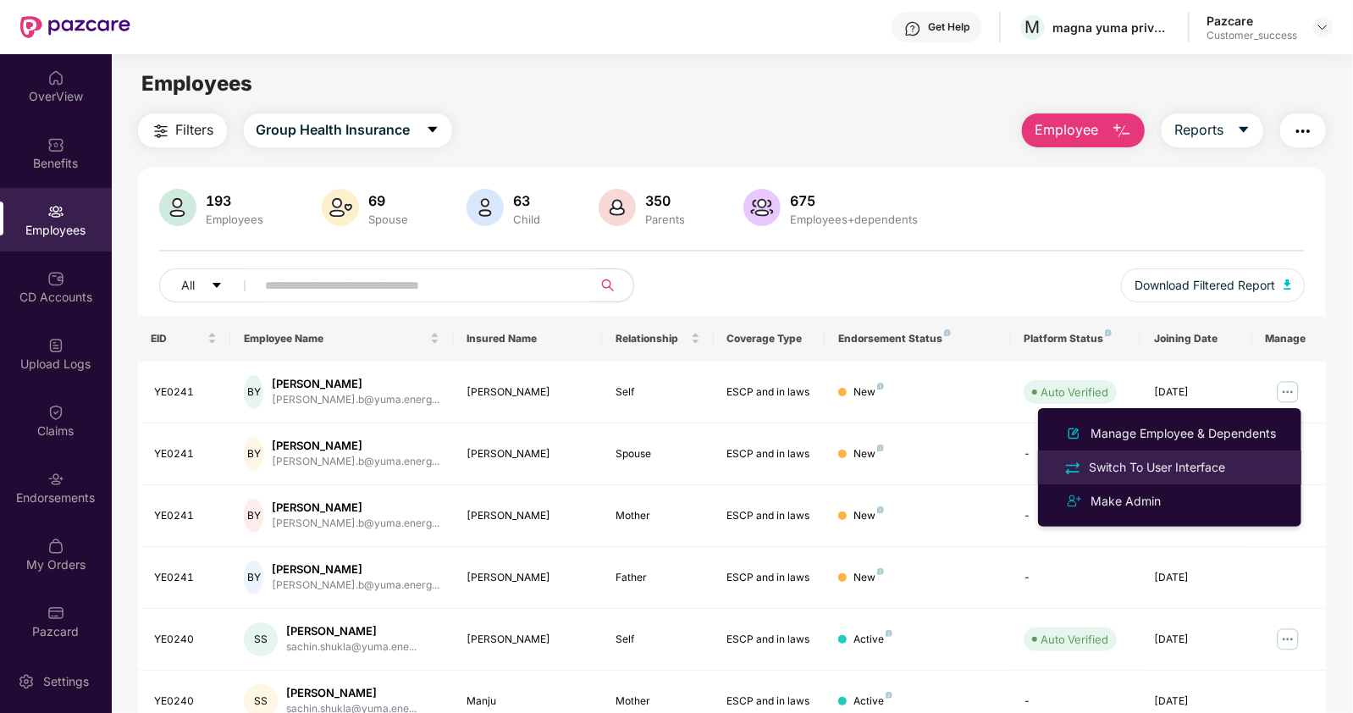
click at [1148, 461] on div "Switch To User Interface" at bounding box center [1157, 467] width 143 height 19
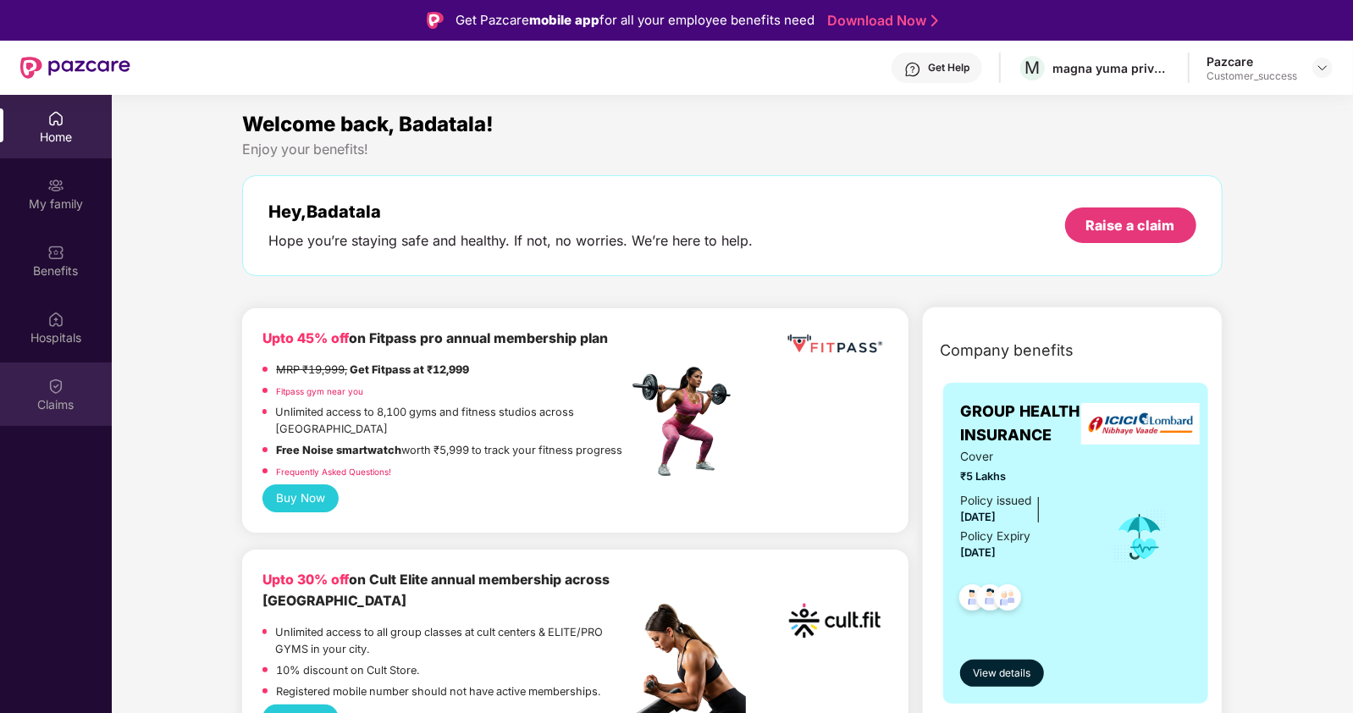
click at [39, 387] on div "Claims" at bounding box center [56, 394] width 112 height 64
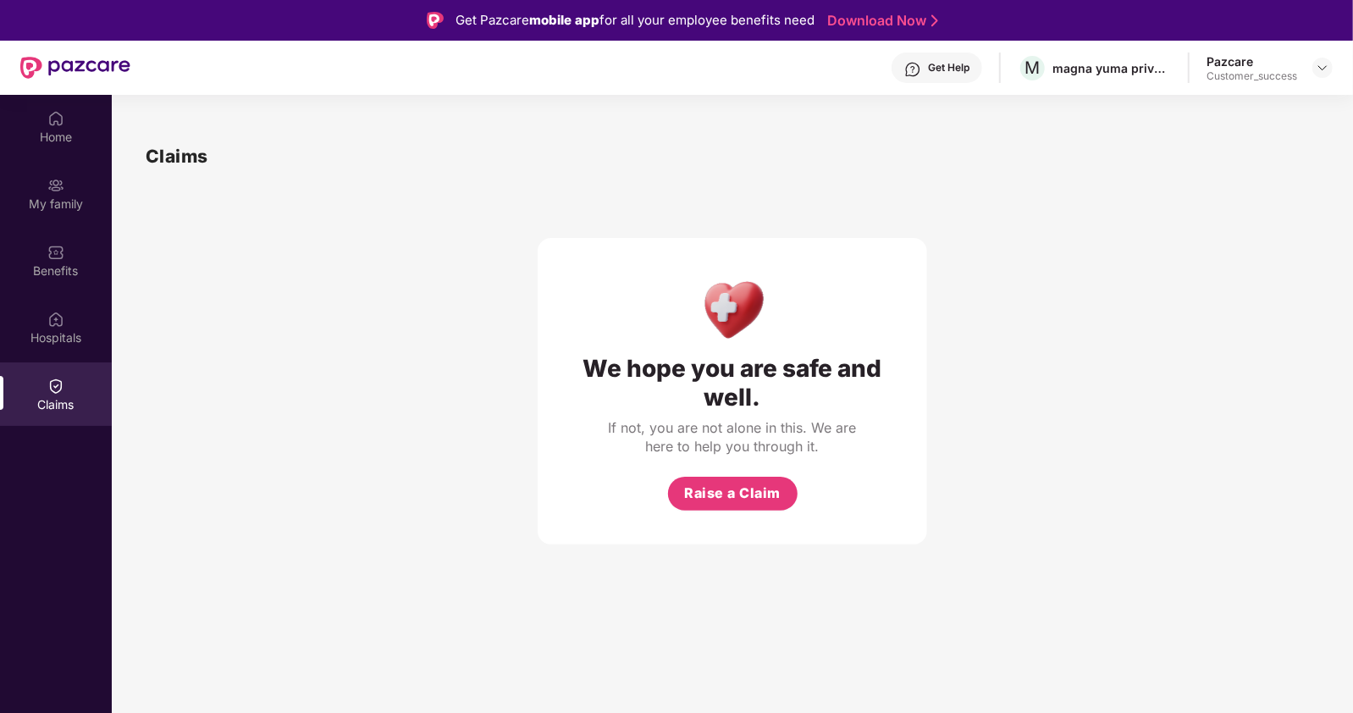
click at [715, 475] on div "We hope you are safe and well. If not, you are not alone in this. We are here t…" at bounding box center [733, 391] width 390 height 307
click at [707, 480] on button "Raise a Claim" at bounding box center [733, 494] width 130 height 34
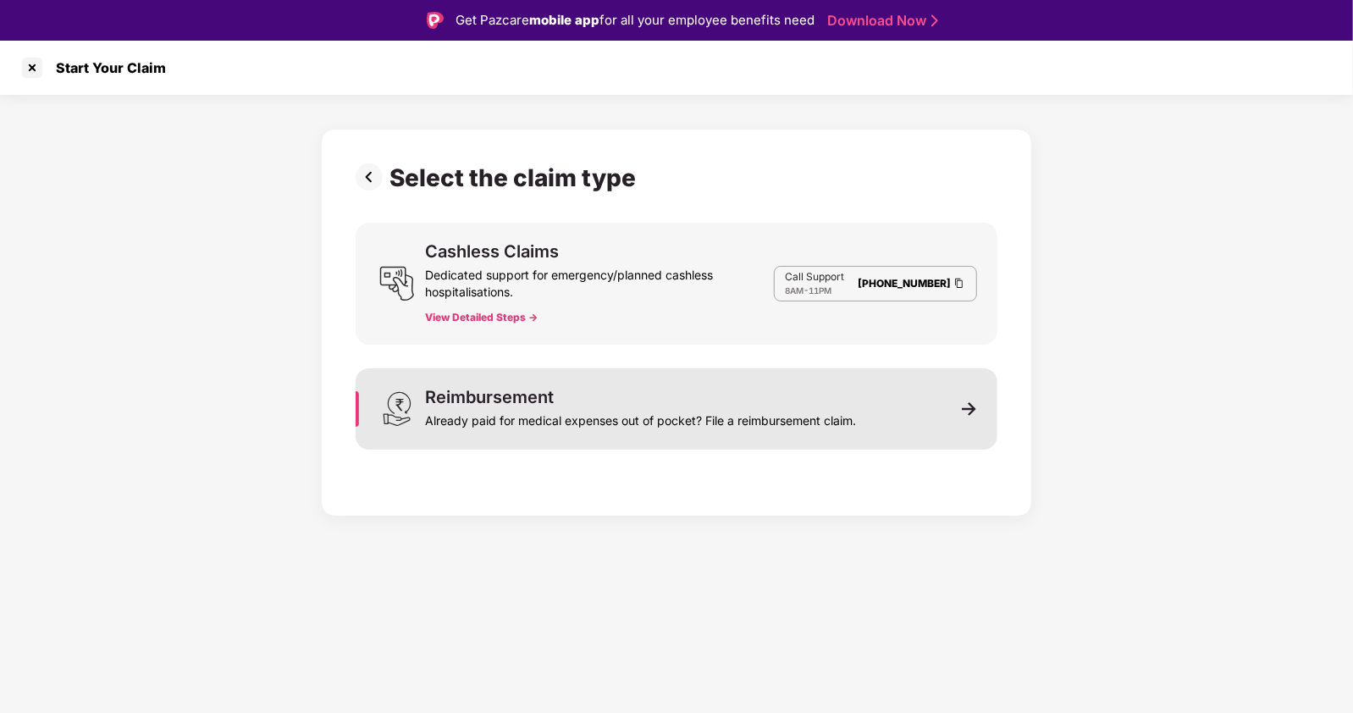
click at [711, 383] on div "Reimbursement Already paid for medical expenses out of pocket? File a reimburse…" at bounding box center [677, 408] width 642 height 81
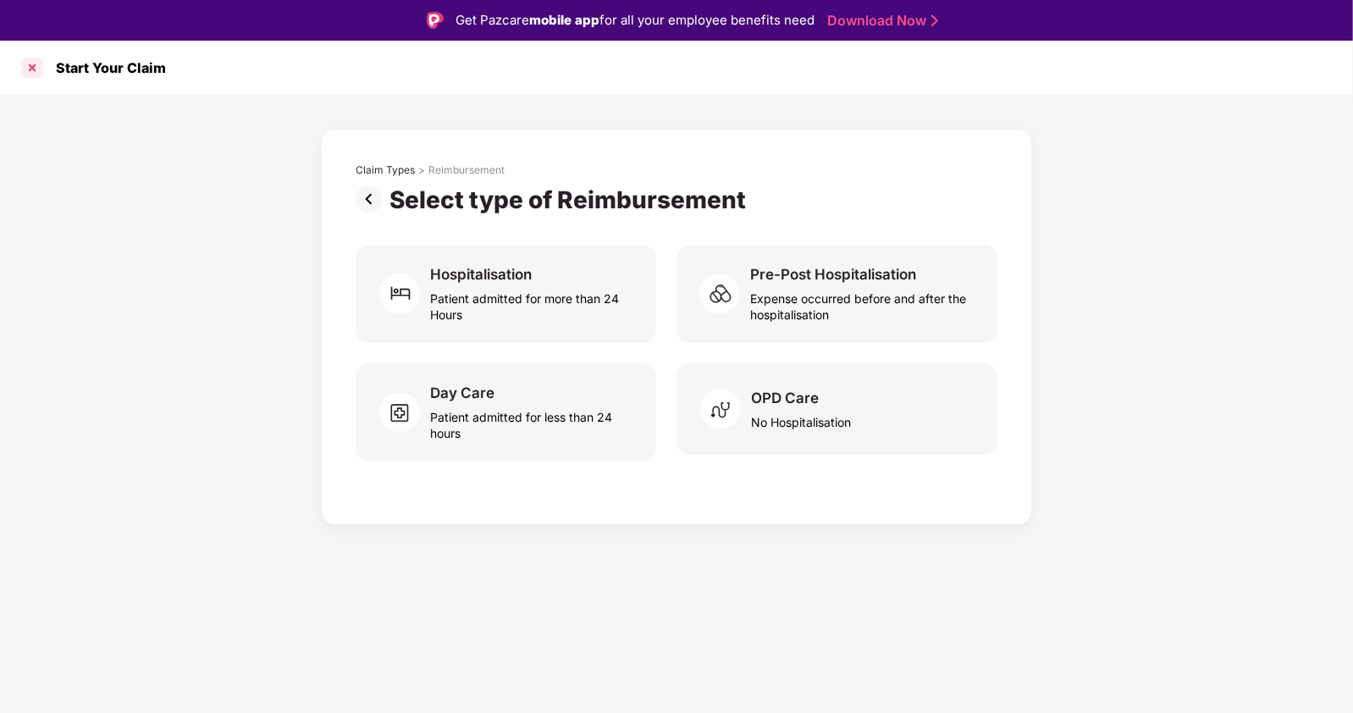
click at [33, 66] on div at bounding box center [32, 67] width 27 height 27
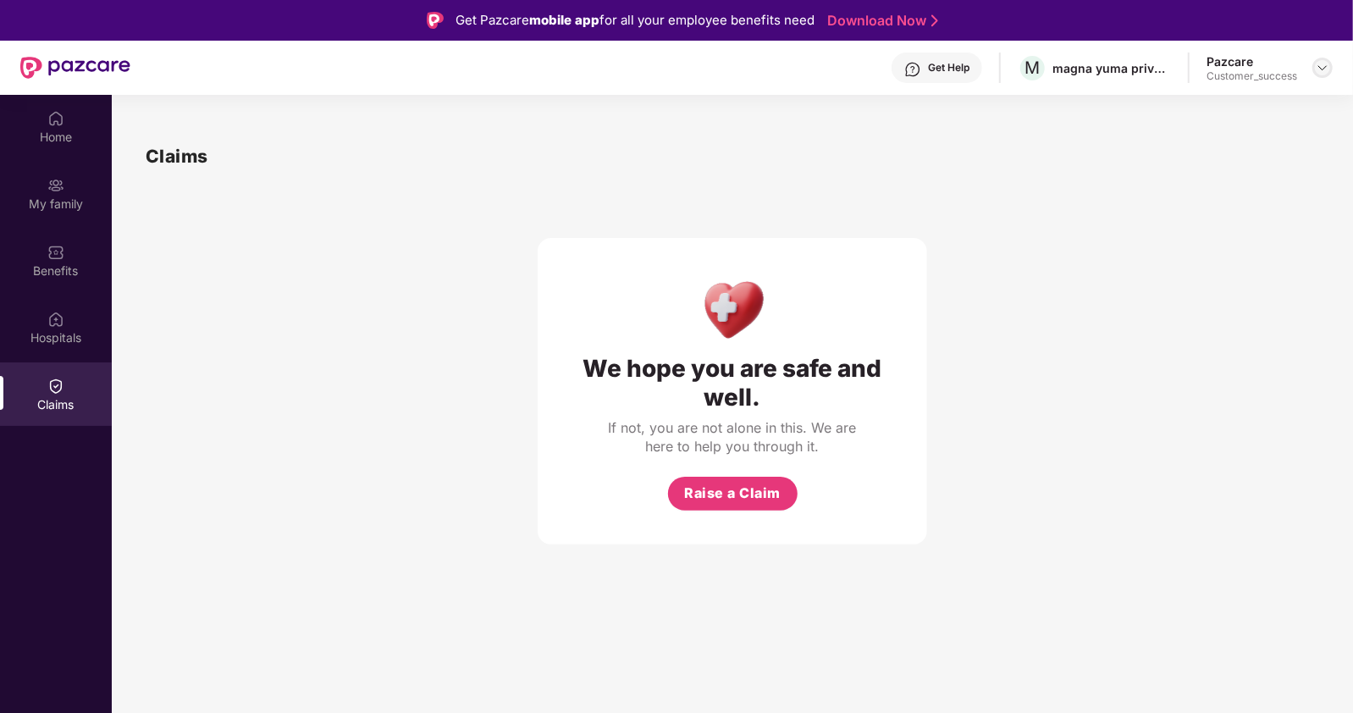
click at [1325, 68] on img at bounding box center [1323, 68] width 14 height 14
click at [1247, 101] on div "Switch to partner view" at bounding box center [1243, 106] width 220 height 33
